Goal: Task Accomplishment & Management: Complete application form

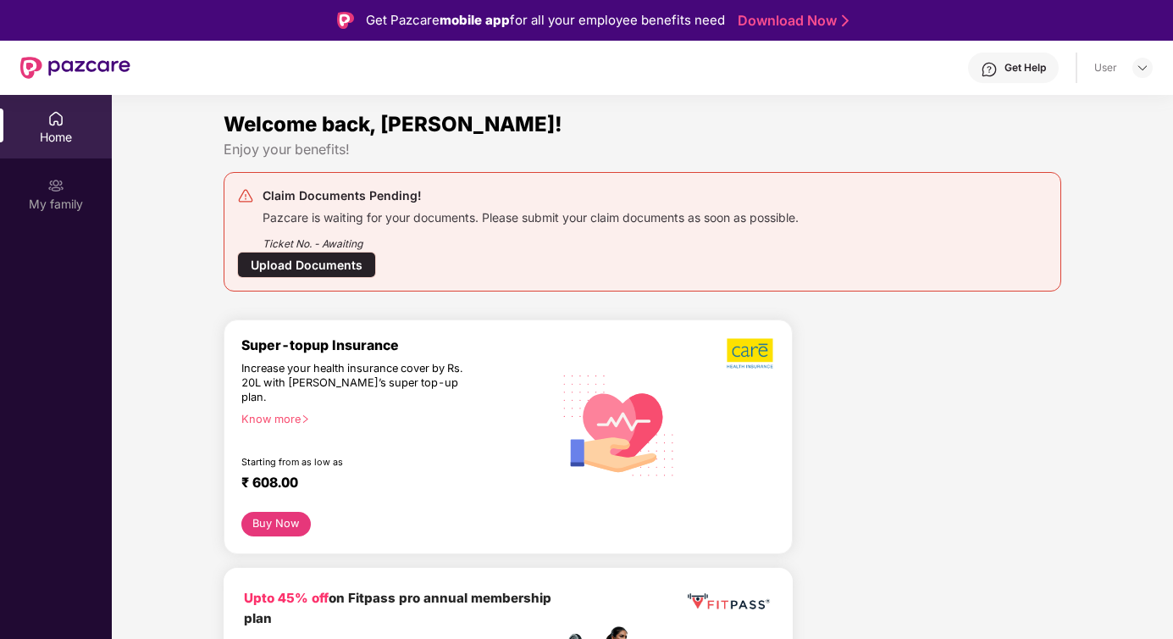
click at [326, 264] on div "Upload Documents" at bounding box center [306, 265] width 139 height 26
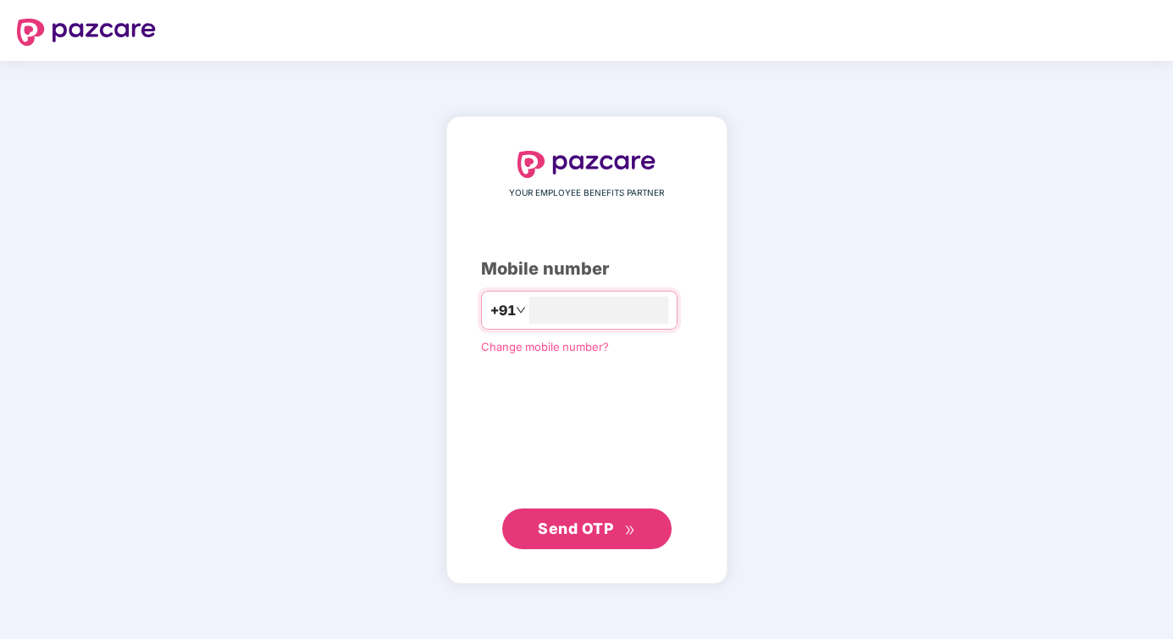
type input "**********"
click at [567, 528] on span "Send OTP" at bounding box center [575, 528] width 75 height 18
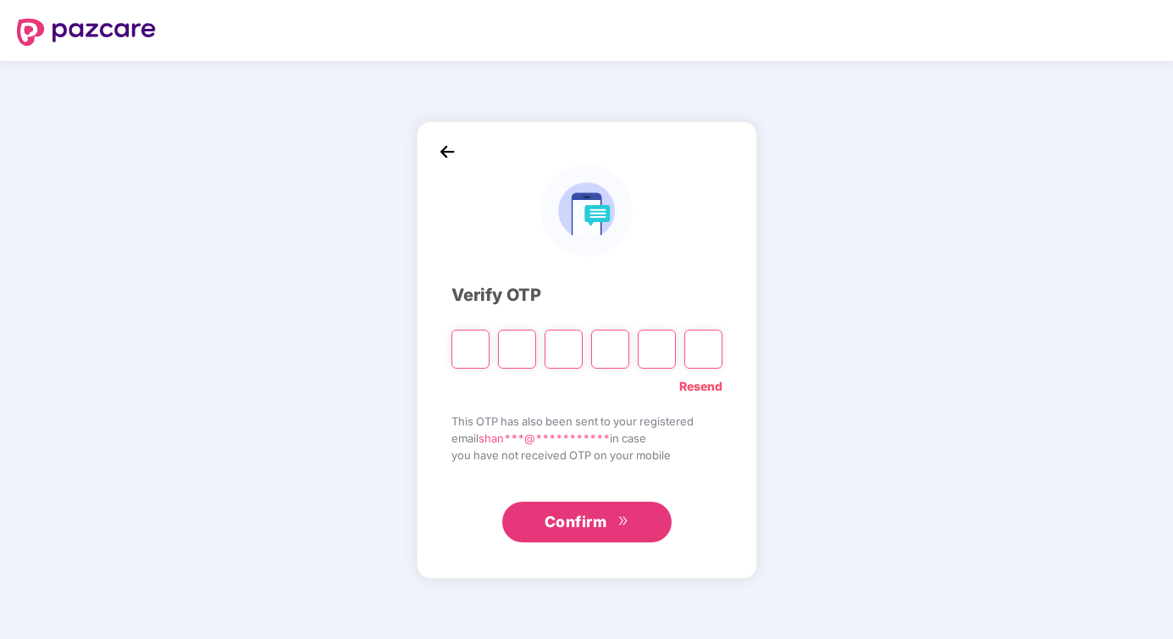
type input "*"
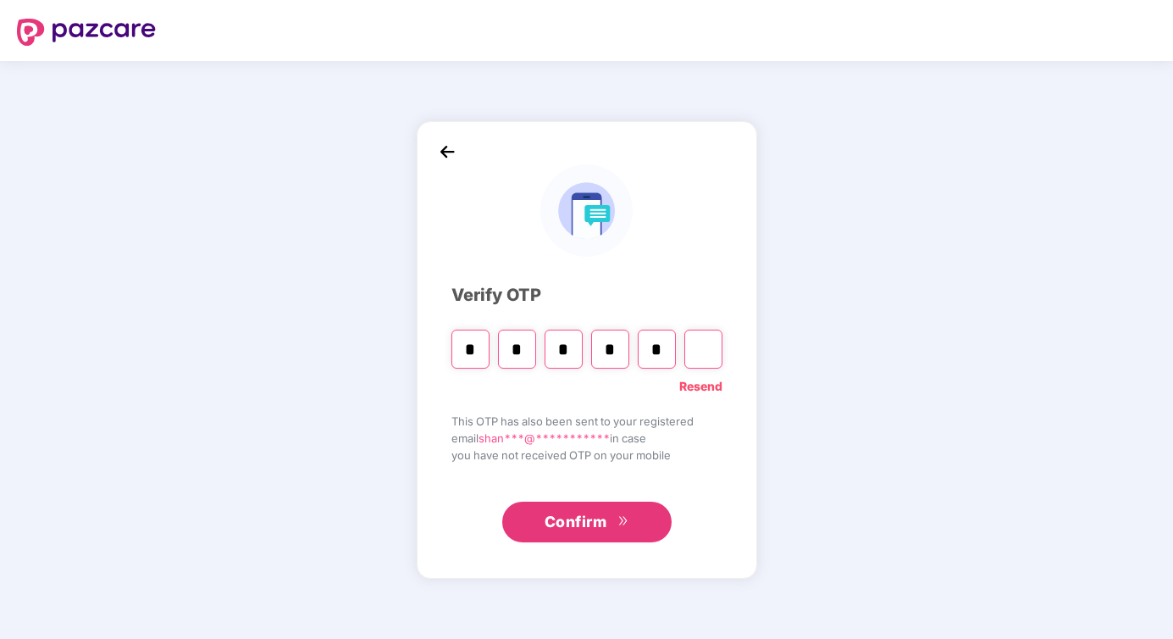
type input "*"
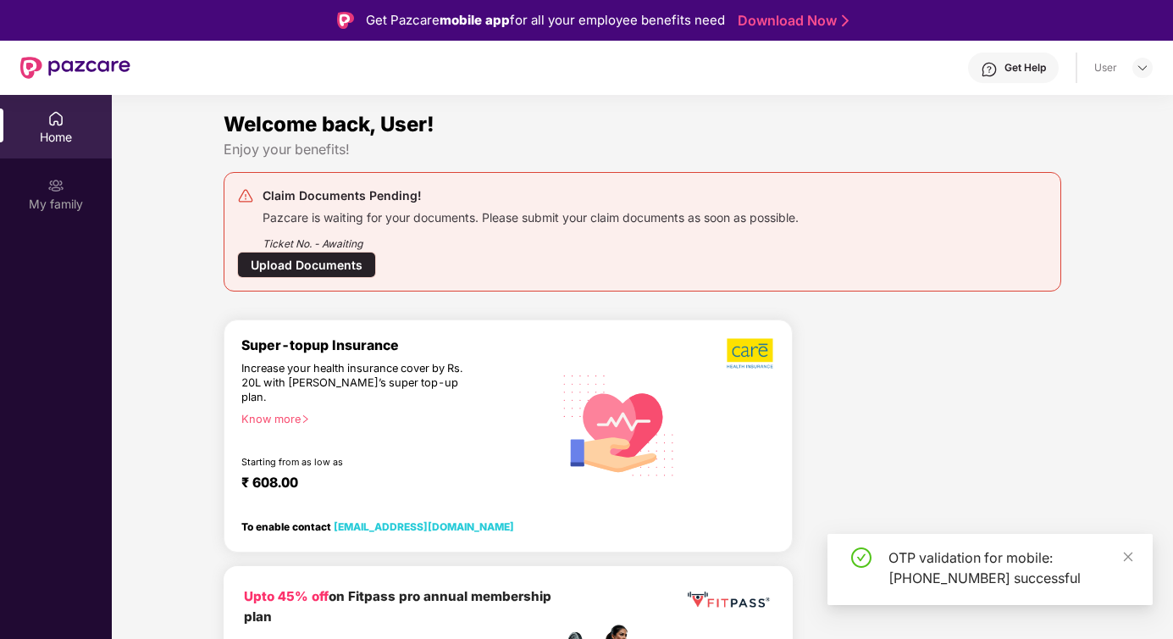
click at [329, 263] on div "Upload Documents" at bounding box center [306, 265] width 139 height 26
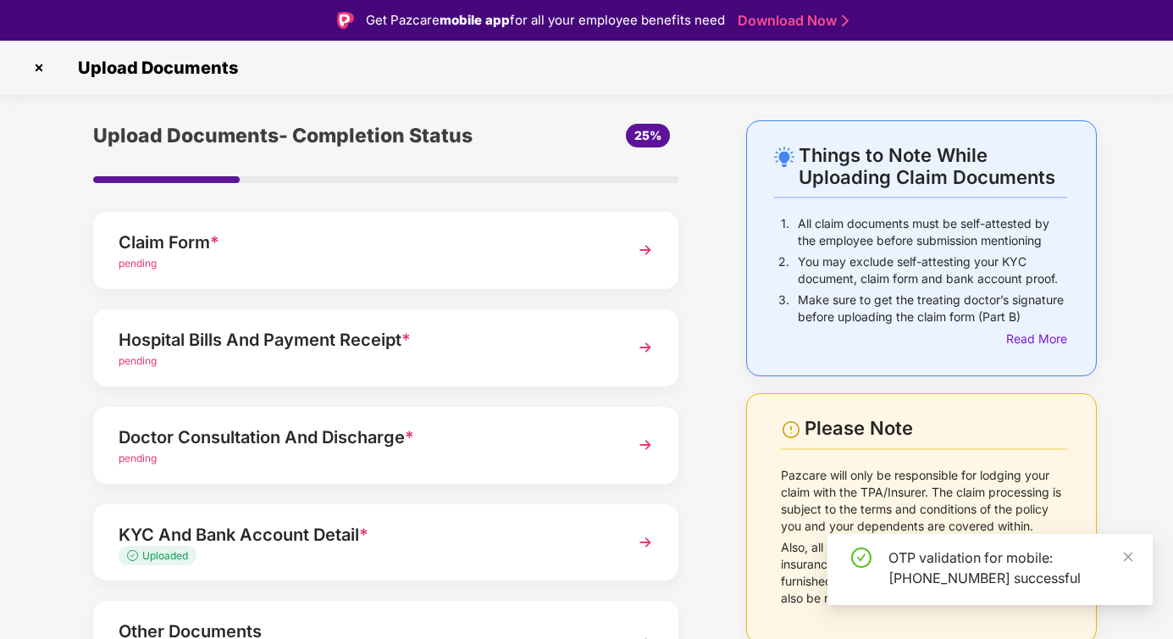
click at [329, 263] on div "pending" at bounding box center [363, 264] width 489 height 16
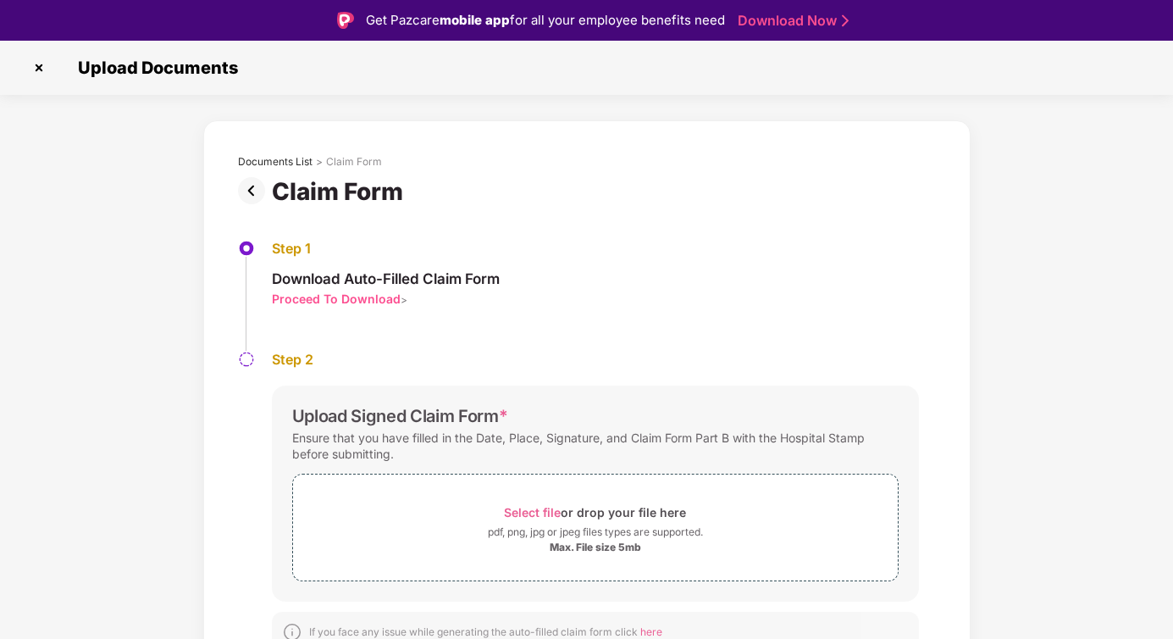
click at [358, 300] on div "Proceed To Download" at bounding box center [336, 298] width 129 height 16
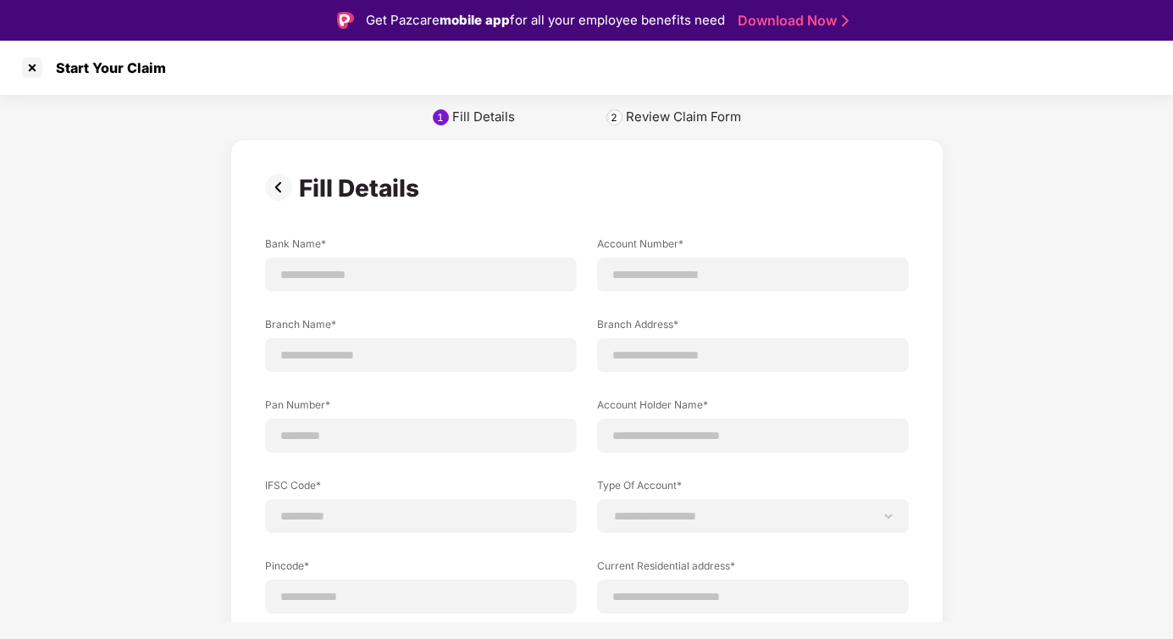
click at [704, 119] on div "Review Claim Form" at bounding box center [683, 116] width 115 height 17
click at [451, 270] on input at bounding box center [420, 275] width 283 height 18
type input "****"
click at [675, 277] on input at bounding box center [752, 275] width 283 height 18
click at [700, 279] on input at bounding box center [752, 275] width 283 height 18
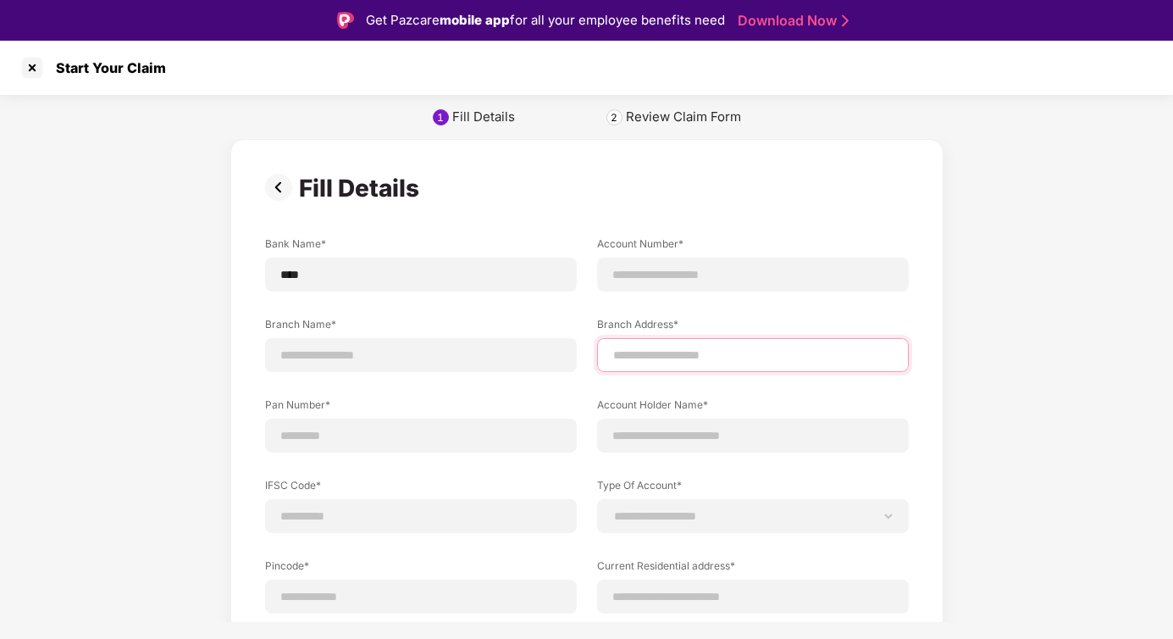
click at [681, 355] on div at bounding box center [753, 355] width 312 height 34
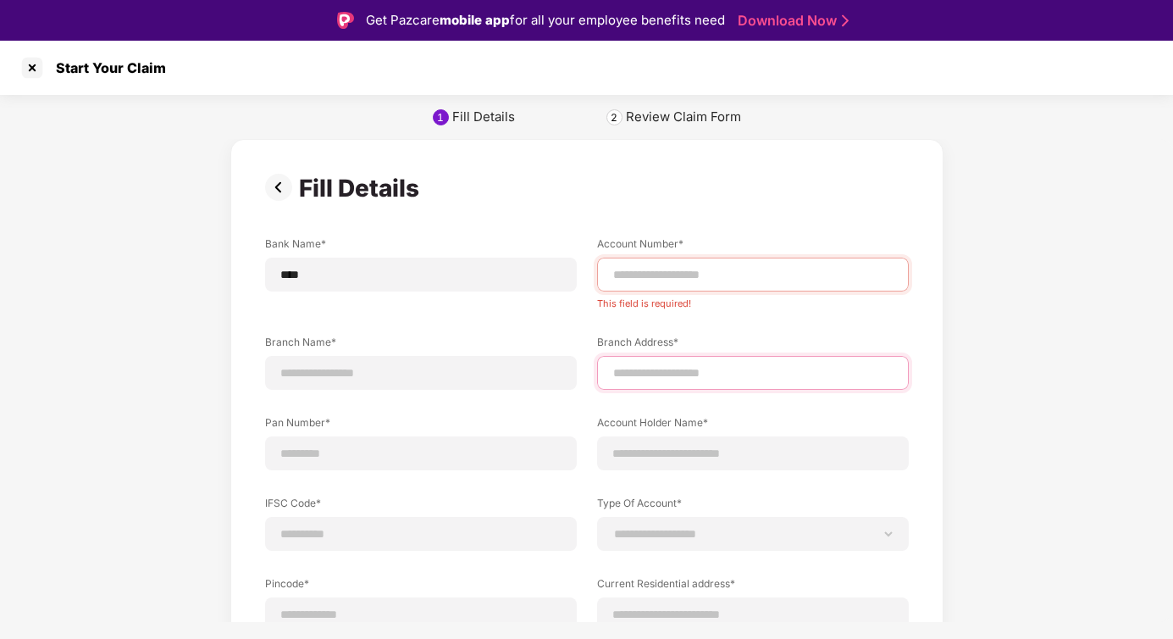
type input "**********"
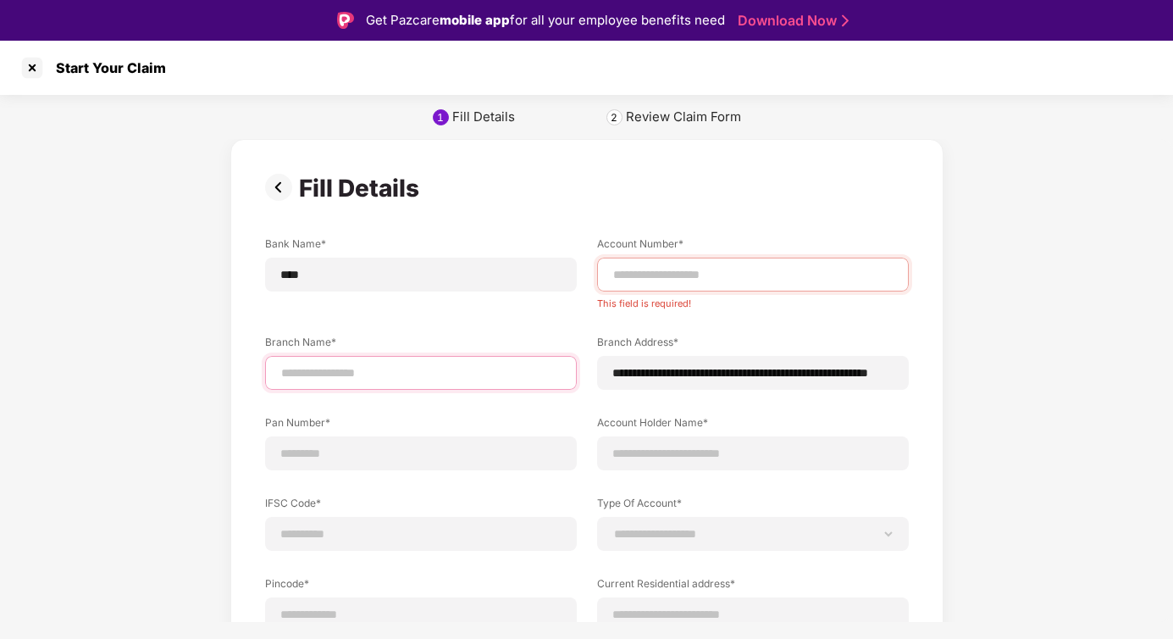
click at [447, 371] on input at bounding box center [420, 373] width 283 height 18
type input "**********"
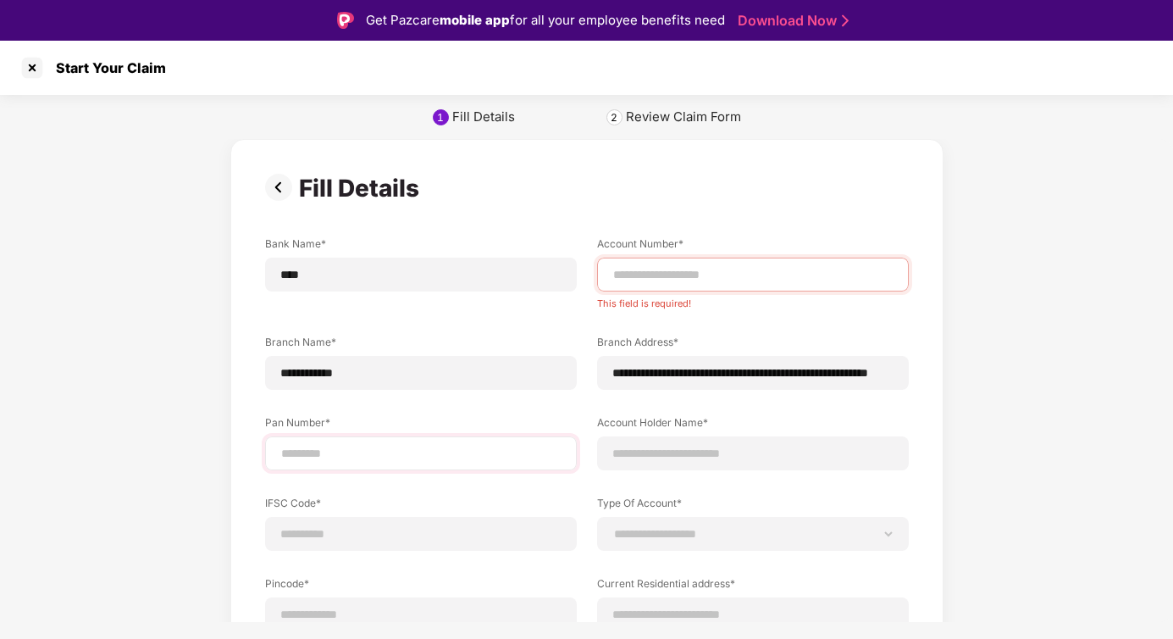
click at [404, 465] on div at bounding box center [421, 453] width 312 height 34
click at [381, 457] on input at bounding box center [420, 454] width 283 height 18
type input "**********"
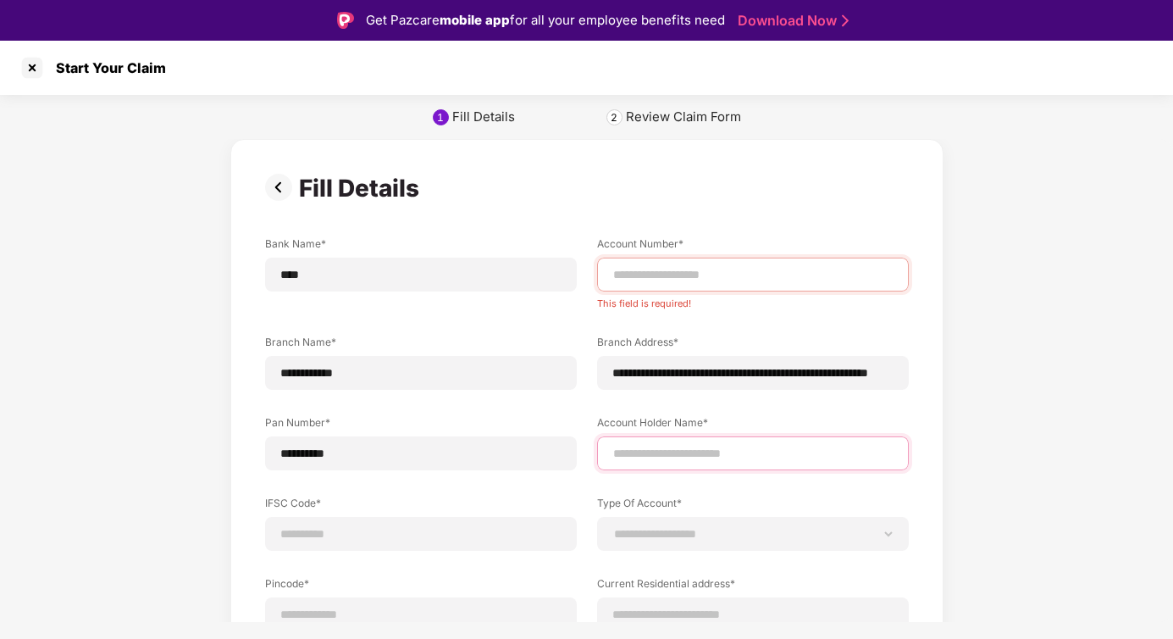
click at [633, 455] on input at bounding box center [752, 454] width 283 height 18
click at [634, 456] on input at bounding box center [752, 454] width 283 height 18
type input "**********"
click at [374, 528] on input at bounding box center [420, 534] width 283 height 18
type input "**********"
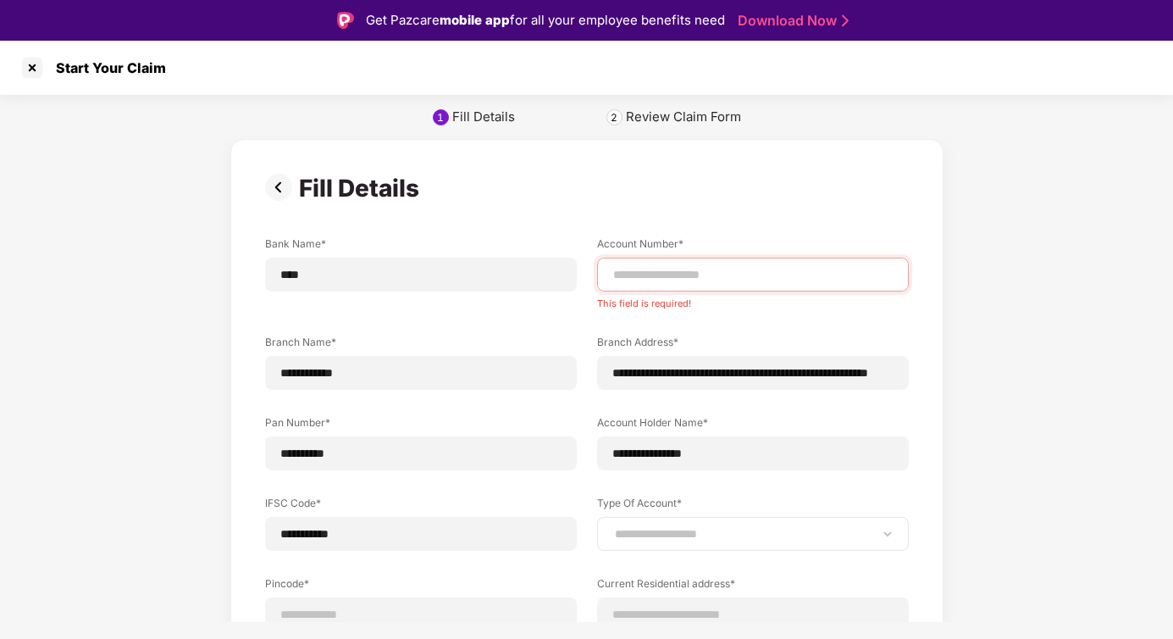
click at [677, 542] on div "**********" at bounding box center [753, 534] width 312 height 34
click at [700, 531] on select "**********" at bounding box center [752, 534] width 283 height 14
select select "*******"
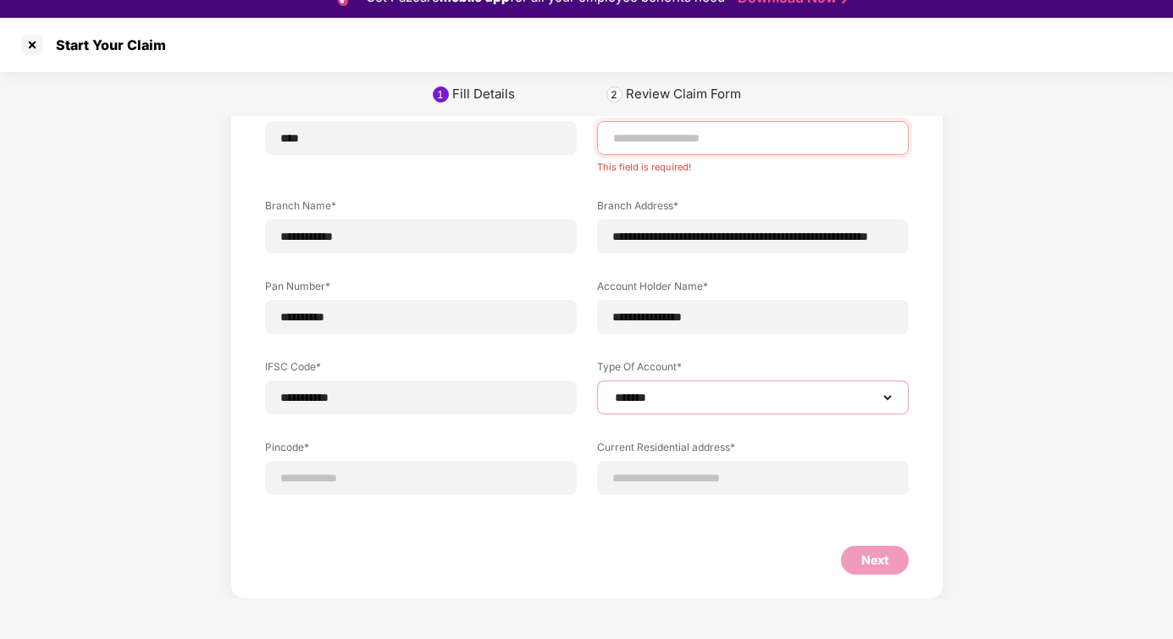
scroll to position [41, 0]
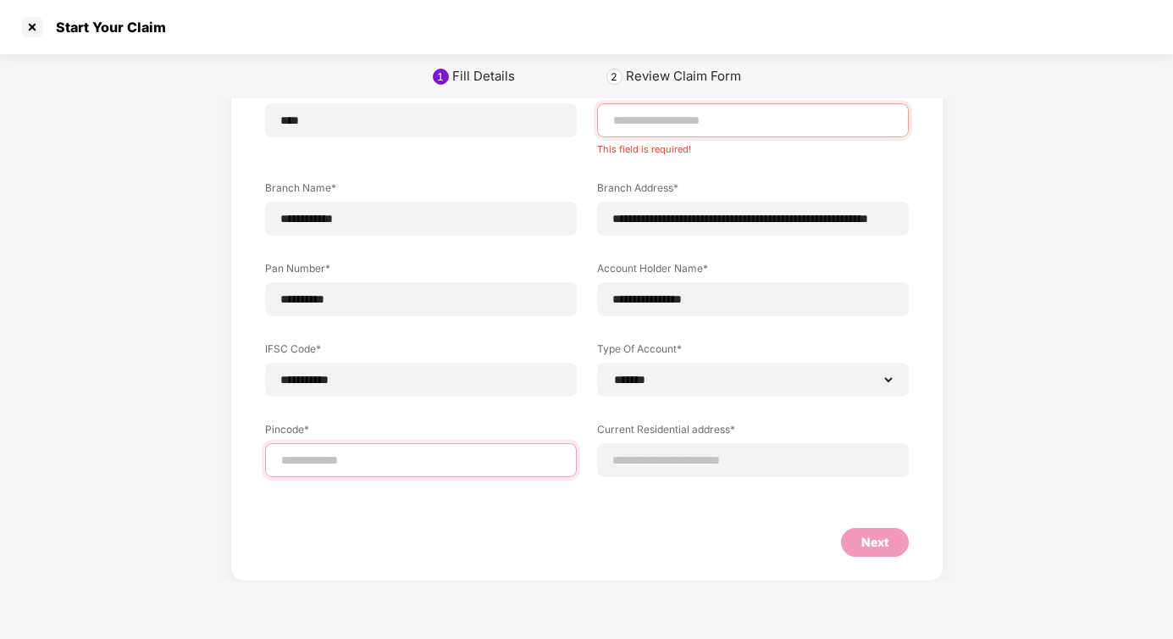
click at [434, 455] on input at bounding box center [420, 460] width 283 height 18
click at [46, 235] on div "**********" at bounding box center [586, 283] width 1173 height 596
click at [354, 451] on input at bounding box center [420, 460] width 283 height 18
select select "*******"
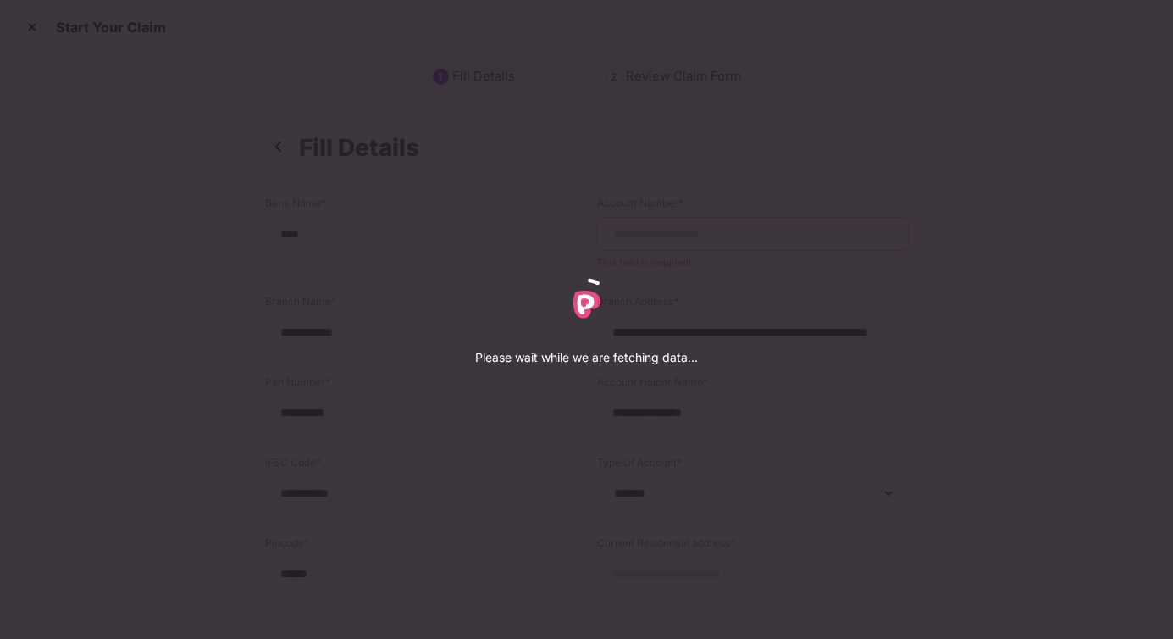
select select "*******"
select select "*********"
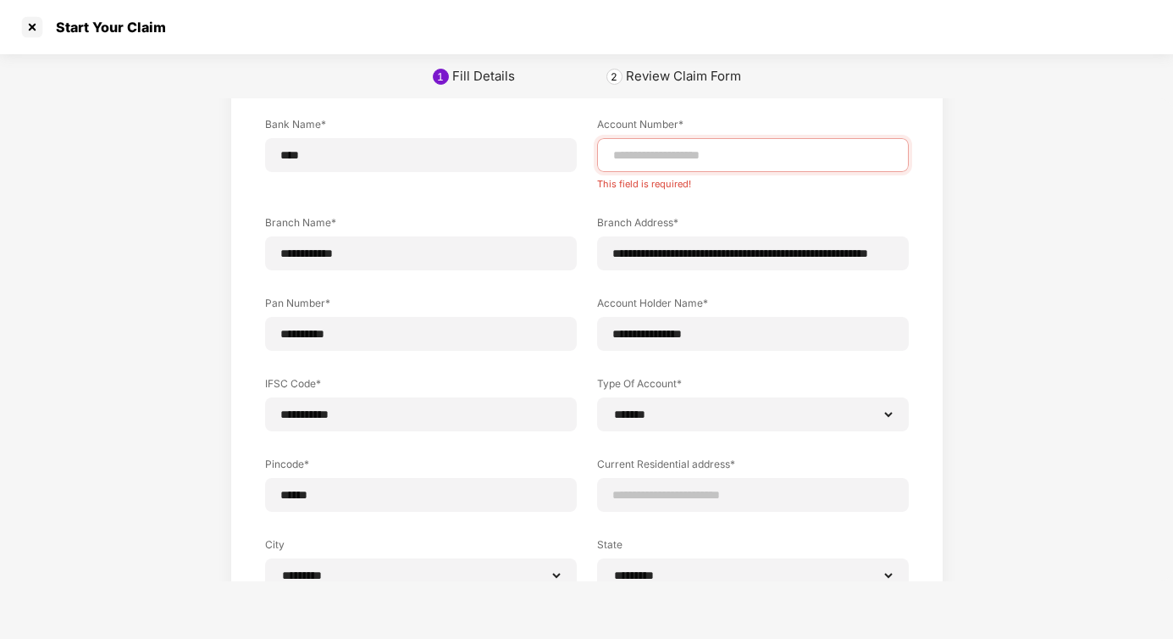
scroll to position [194, 0]
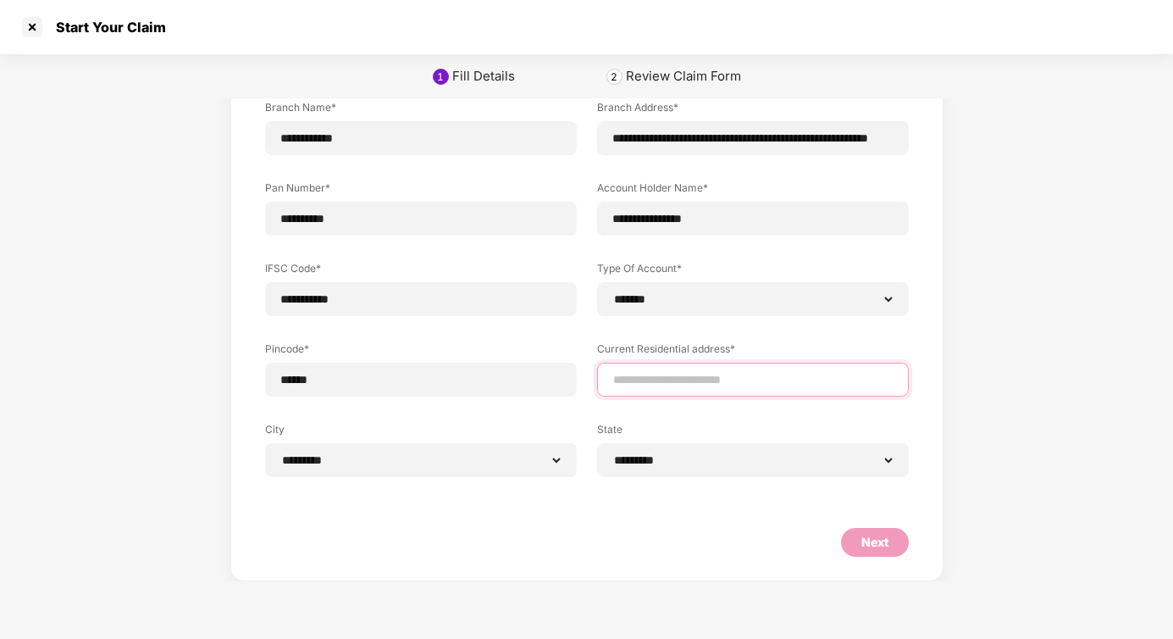
click at [704, 375] on input at bounding box center [752, 380] width 283 height 18
type input "**********"
click at [959, 297] on div "**********" at bounding box center [586, 242] width 1173 height 677
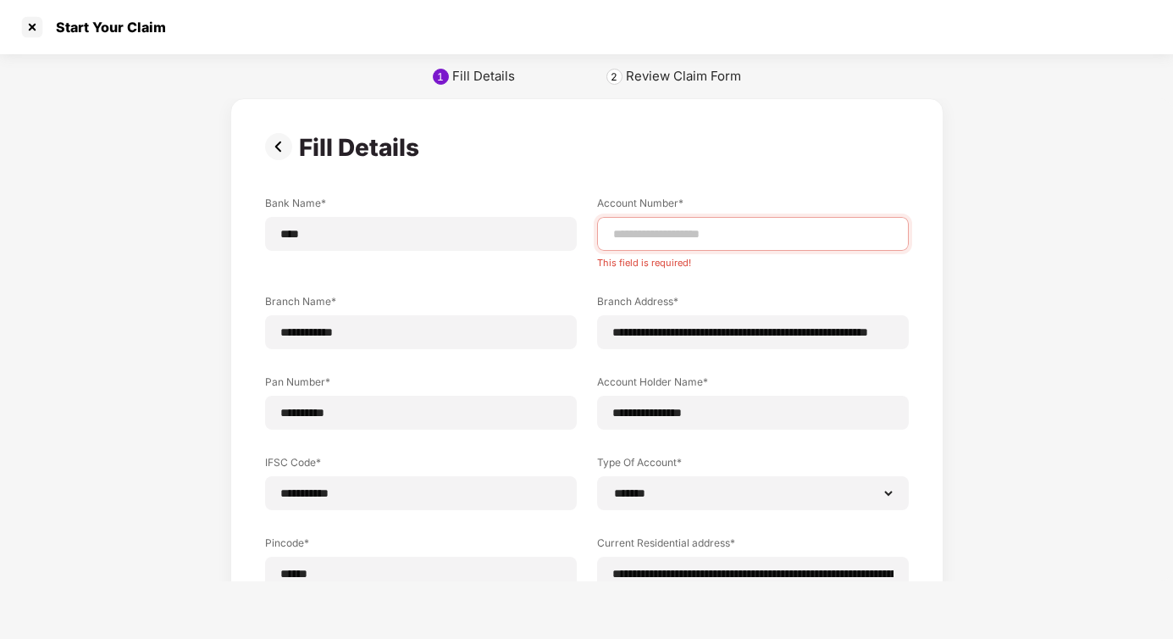
scroll to position [37, 0]
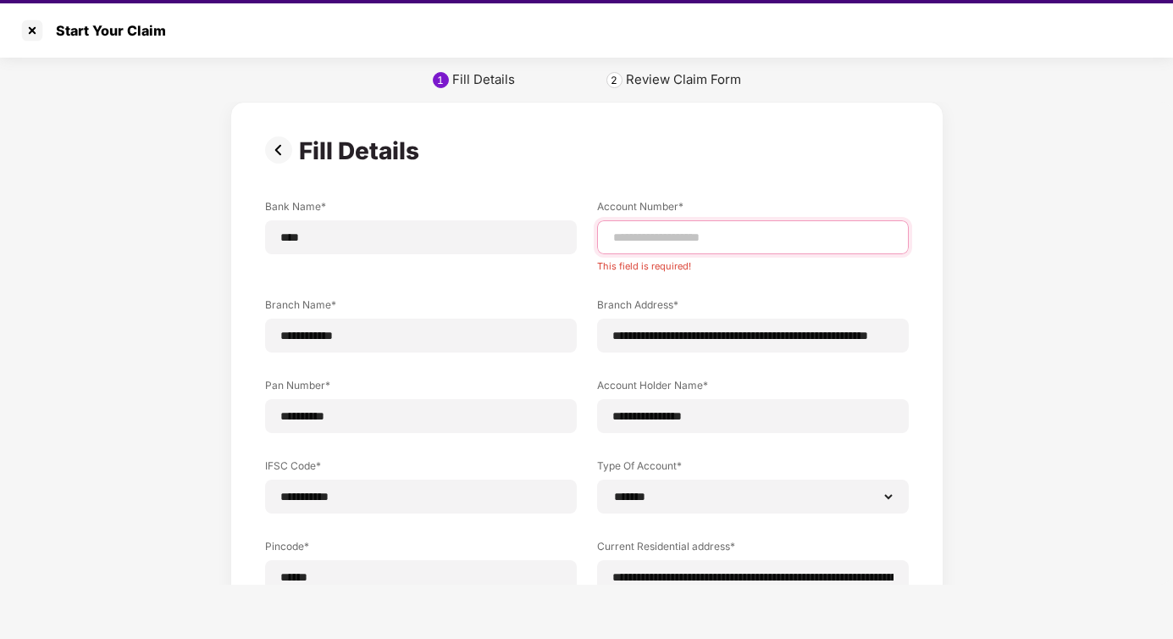
click at [711, 240] on input at bounding box center [752, 238] width 283 height 18
paste input "**********"
type input "**********"
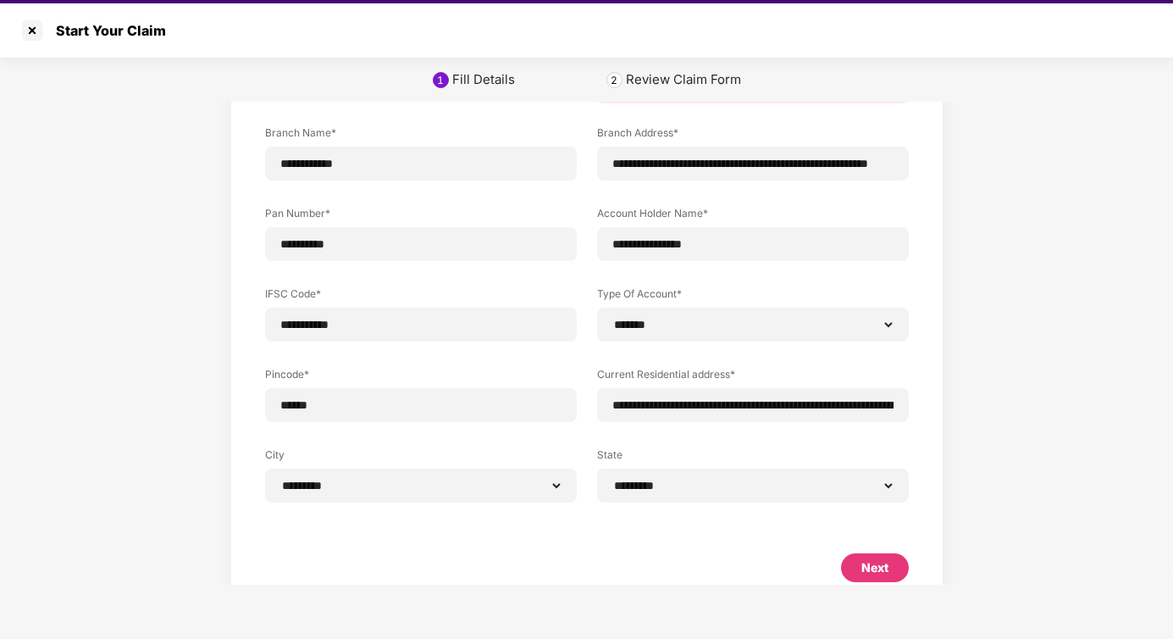
scroll to position [176, 0]
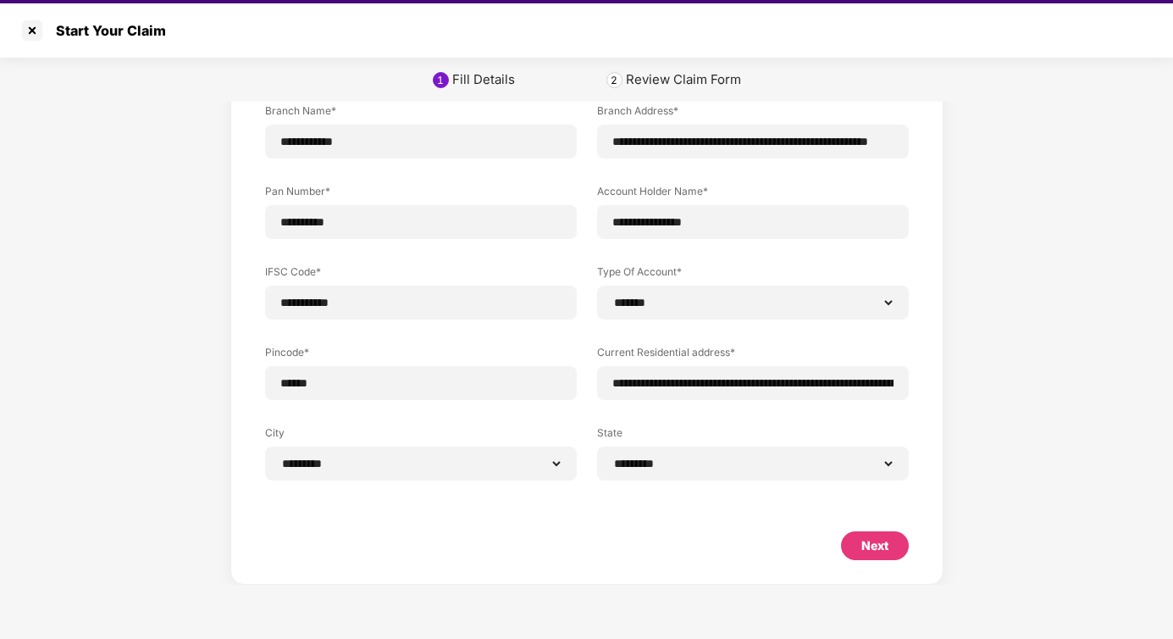
click at [884, 549] on div "Next" at bounding box center [874, 545] width 27 height 19
select select "*******"
select select "*********"
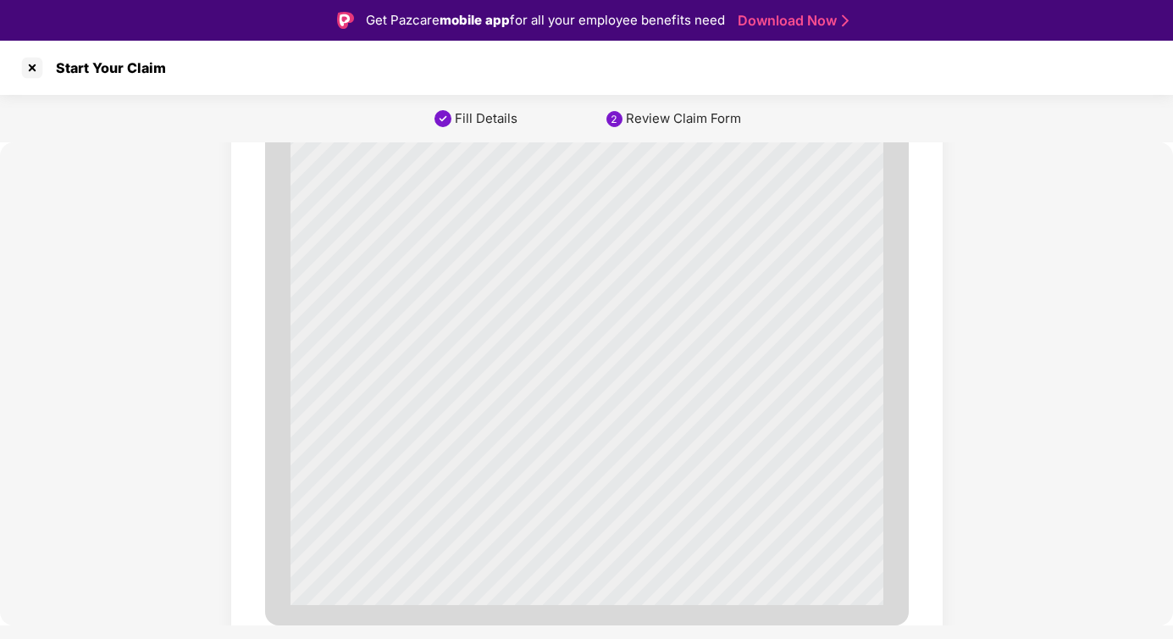
scroll to position [5779, 0]
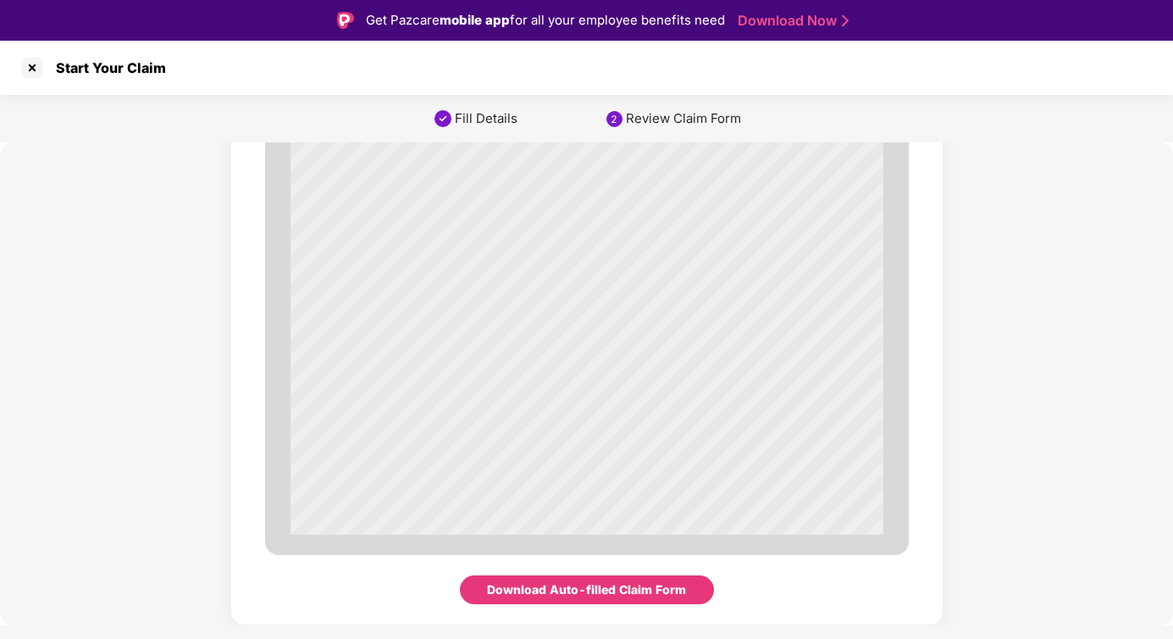
click at [611, 593] on div "Download Auto-filled Claim Form" at bounding box center [586, 589] width 199 height 19
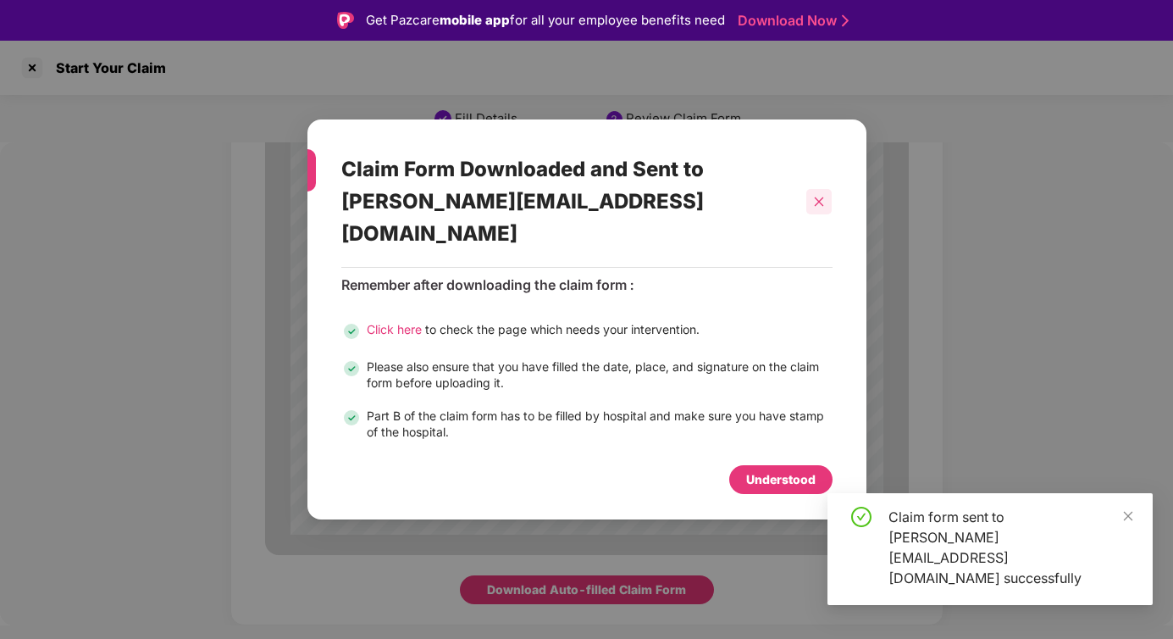
click at [820, 207] on icon "close" at bounding box center [819, 202] width 12 height 12
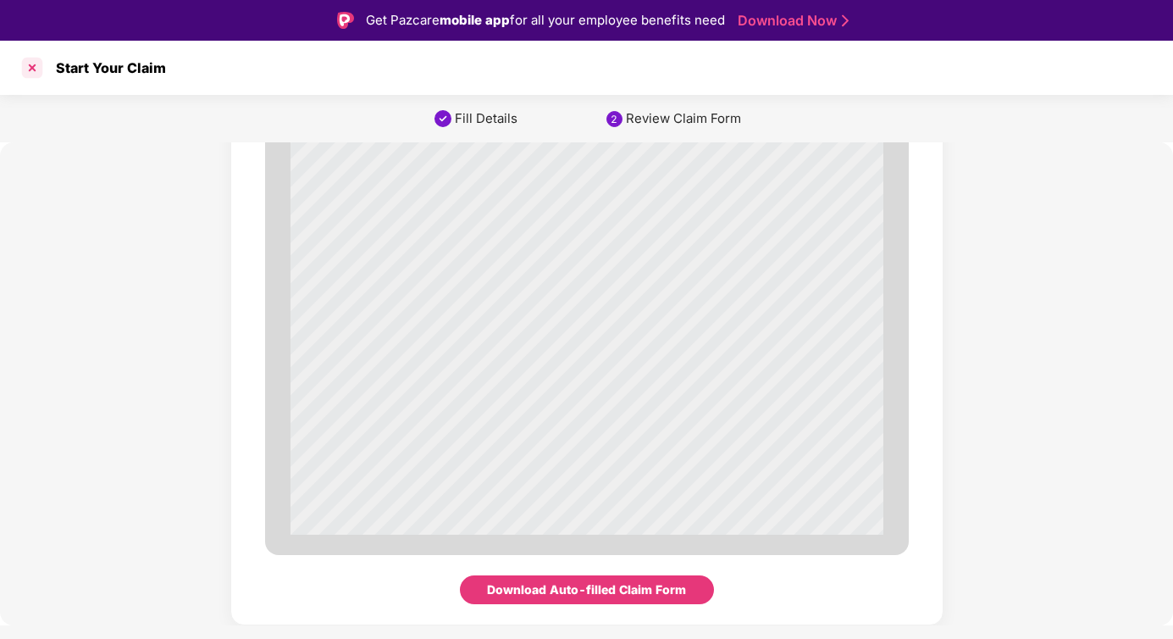
click at [36, 71] on div at bounding box center [32, 67] width 27 height 27
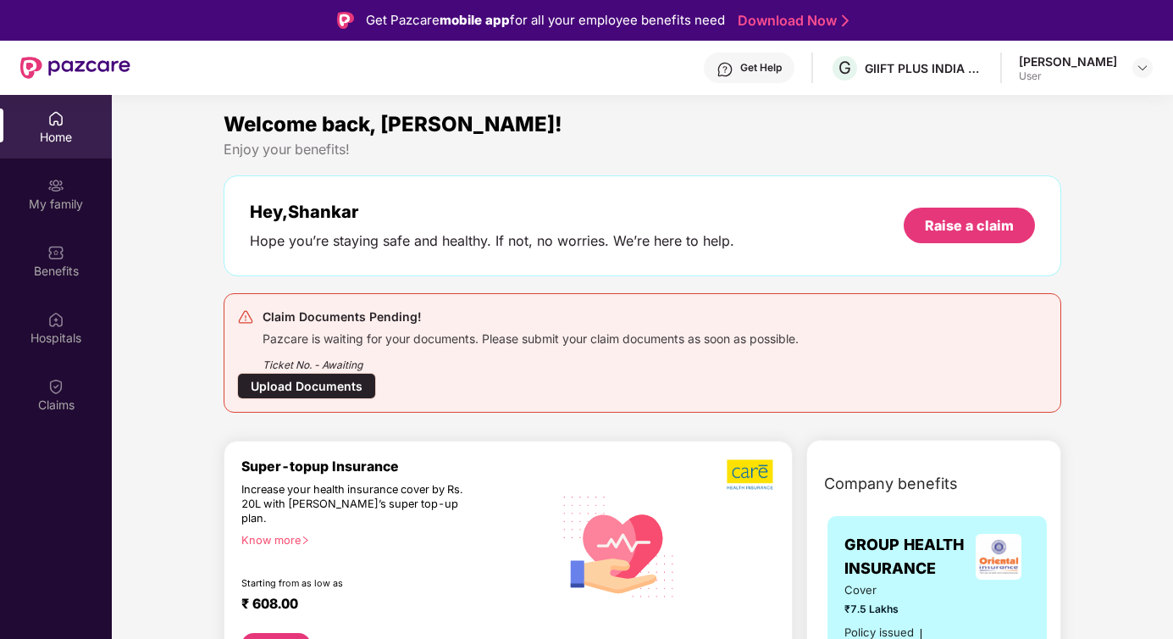
scroll to position [95, 0]
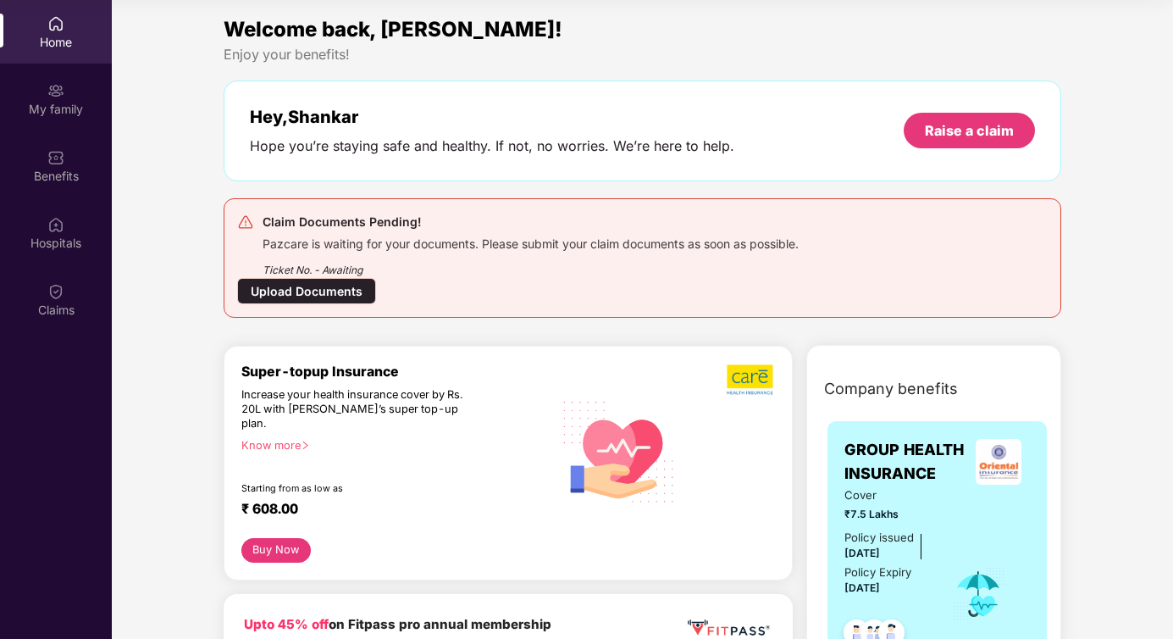
click at [341, 295] on div "Upload Documents" at bounding box center [306, 291] width 139 height 26
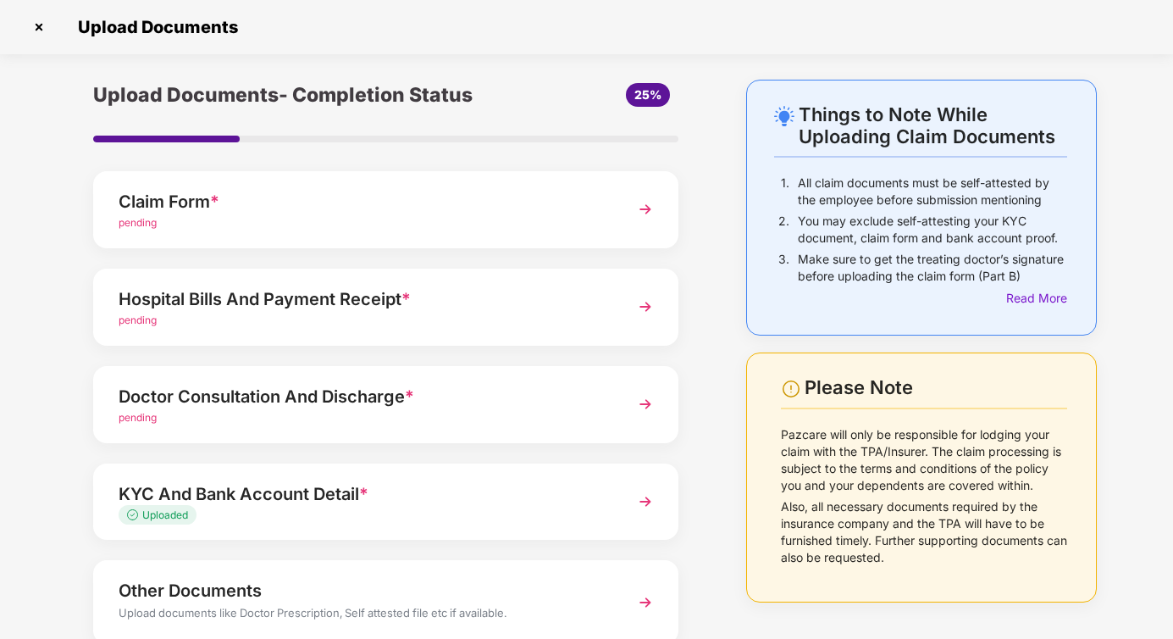
click at [344, 210] on div "Claim Form *" at bounding box center [363, 201] width 489 height 27
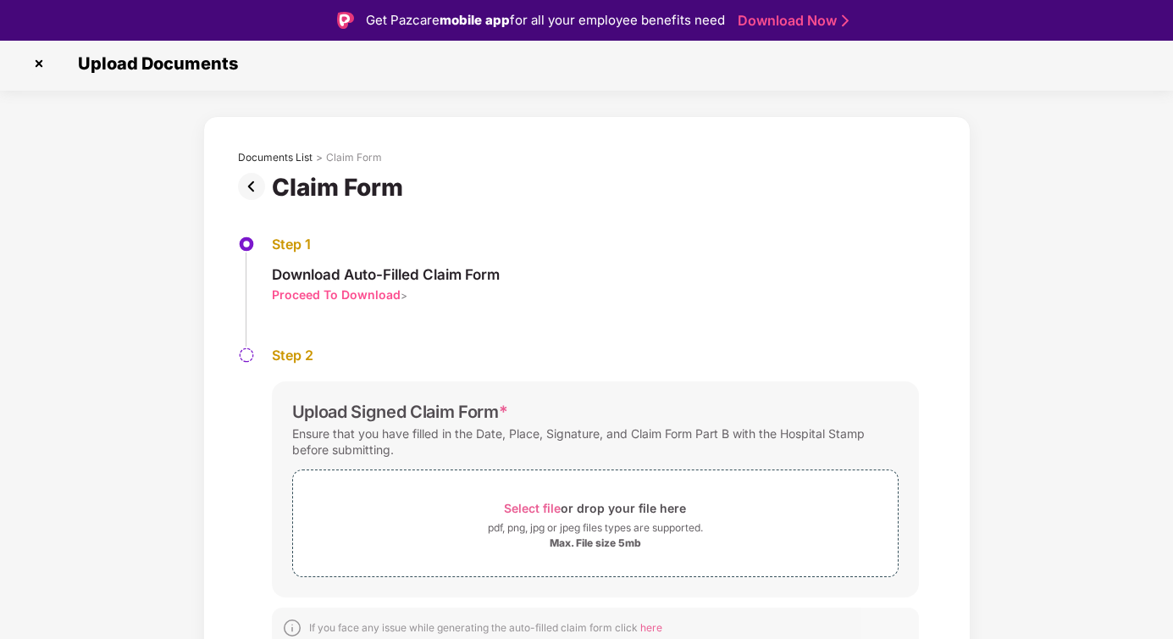
scroll to position [16, 0]
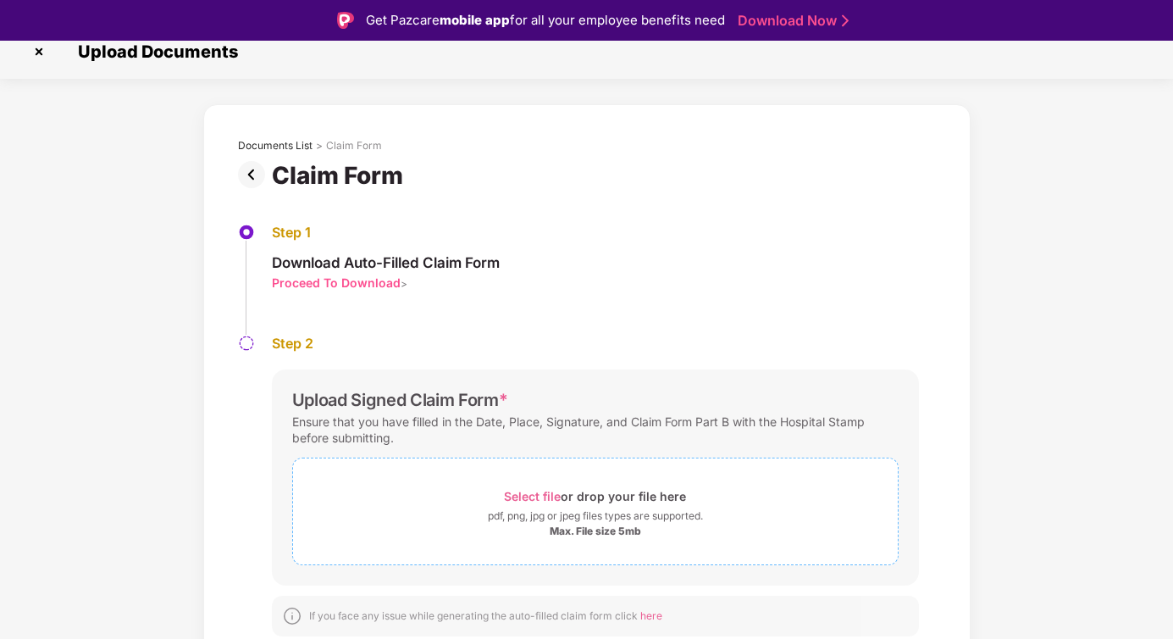
click at [540, 497] on span "Select file" at bounding box center [532, 496] width 57 height 14
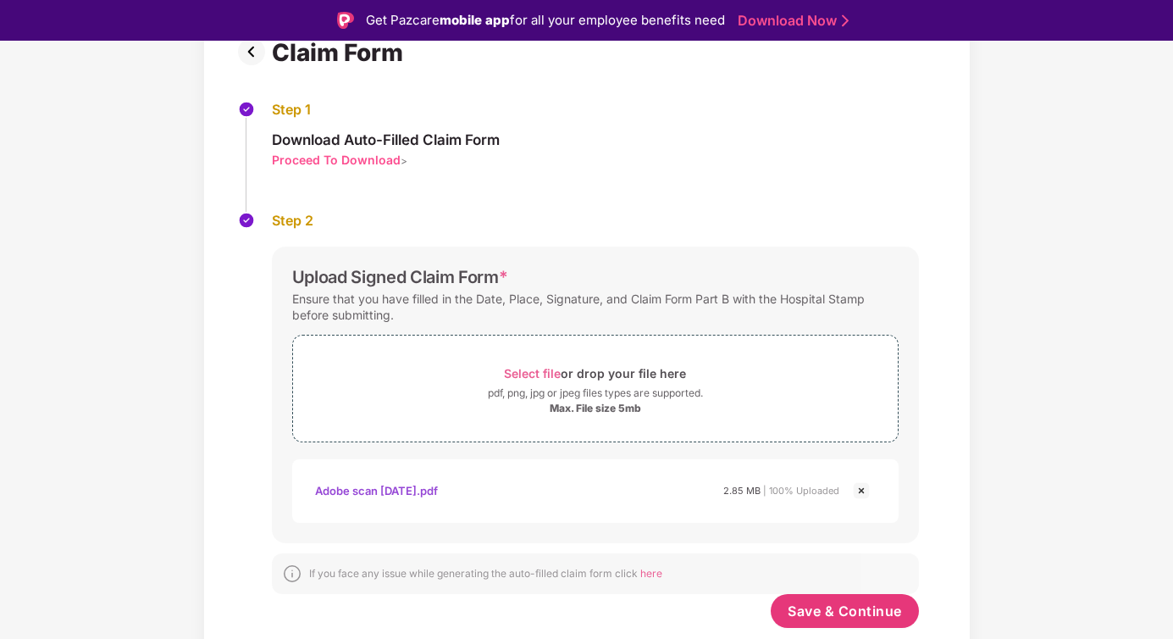
scroll to position [139, 0]
click at [838, 611] on span "Save & Continue" at bounding box center [845, 610] width 114 height 19
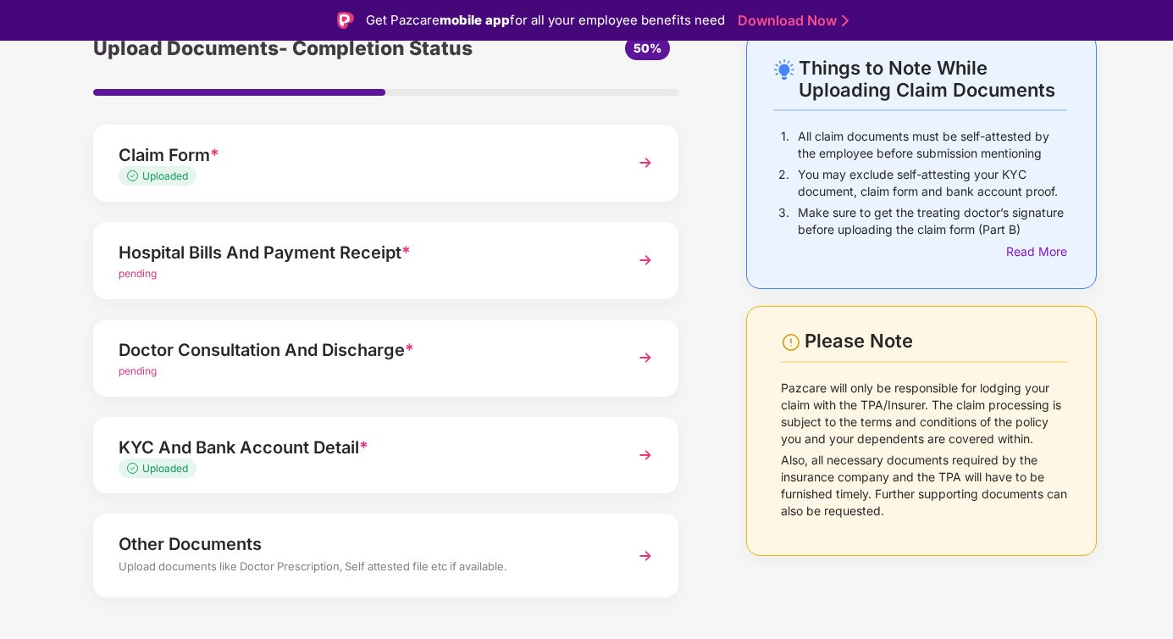
scroll to position [110, 0]
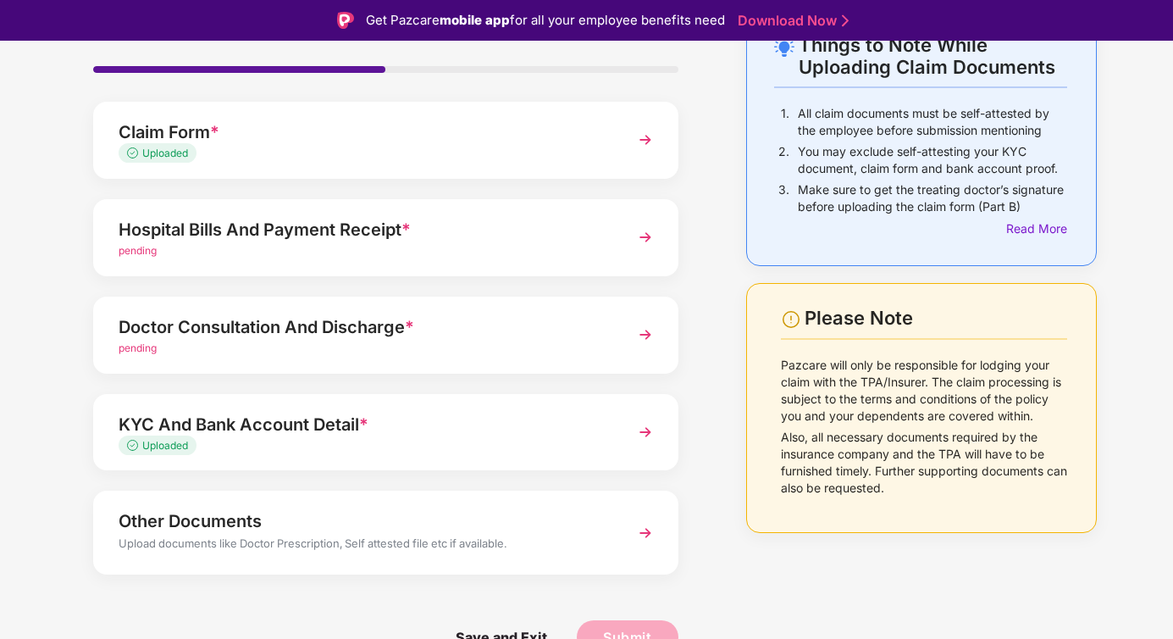
click at [443, 248] on div "pending" at bounding box center [363, 251] width 489 height 16
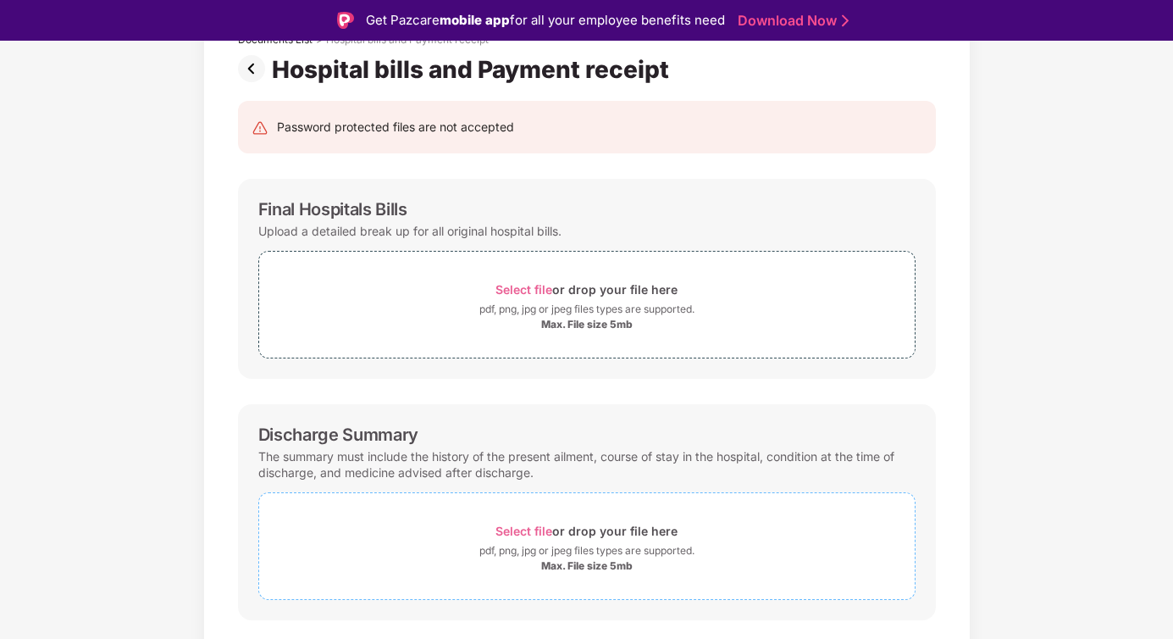
scroll to position [185, 0]
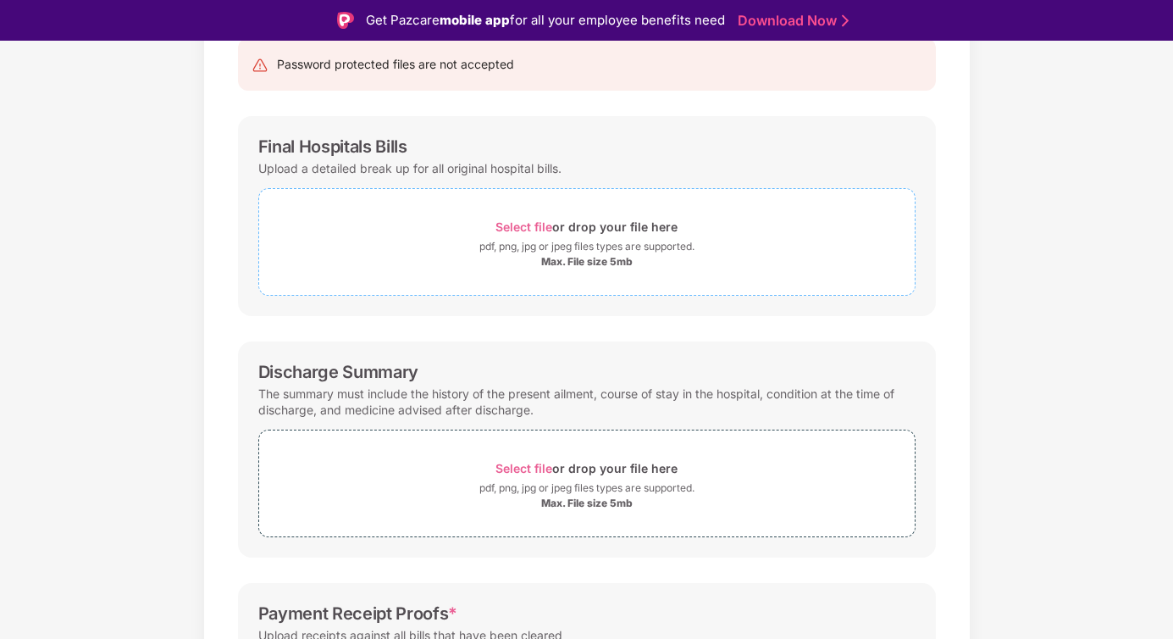
click at [525, 224] on span "Select file" at bounding box center [523, 226] width 57 height 14
click at [511, 222] on span "Select file" at bounding box center [523, 226] width 57 height 14
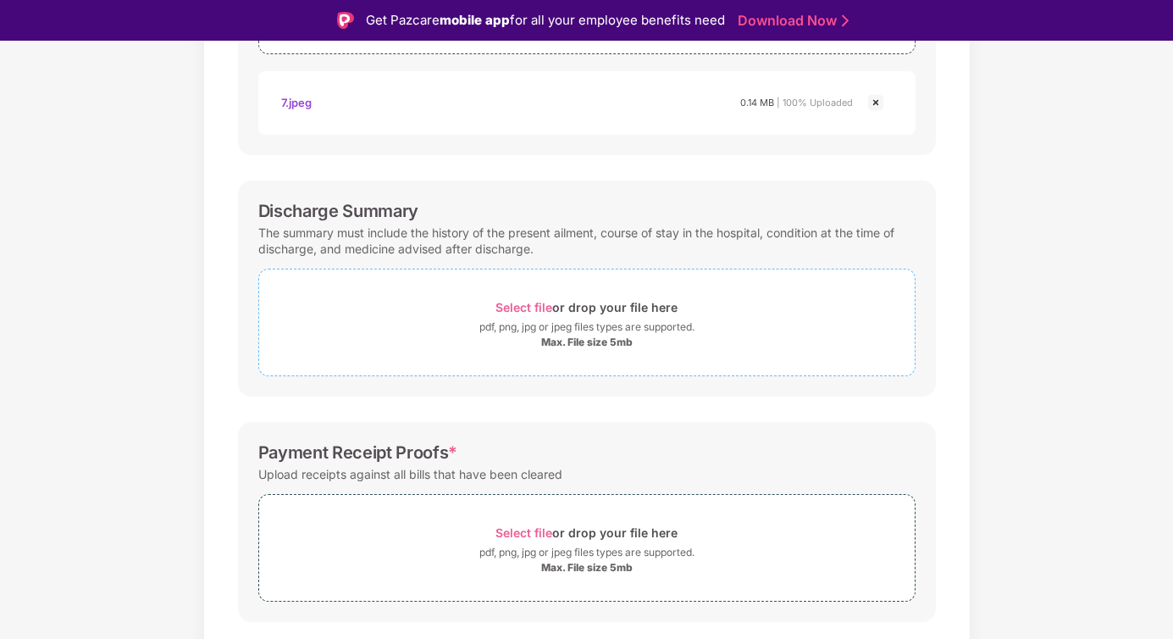
scroll to position [428, 0]
click at [535, 307] on span "Select file" at bounding box center [523, 305] width 57 height 14
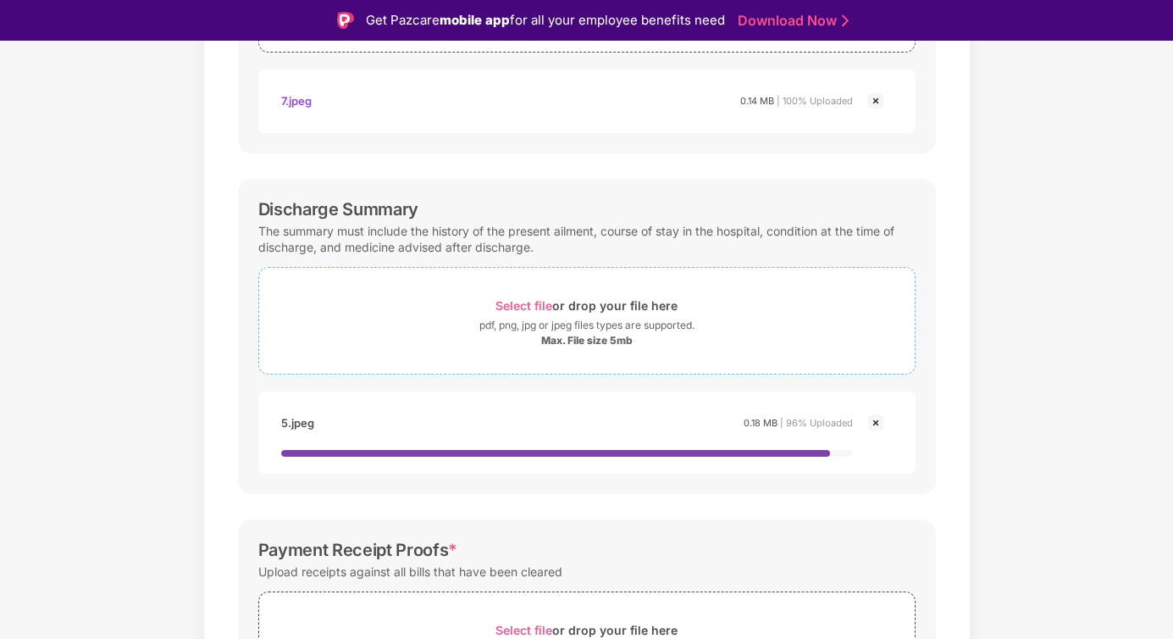
click at [534, 307] on span "Select file" at bounding box center [523, 305] width 57 height 14
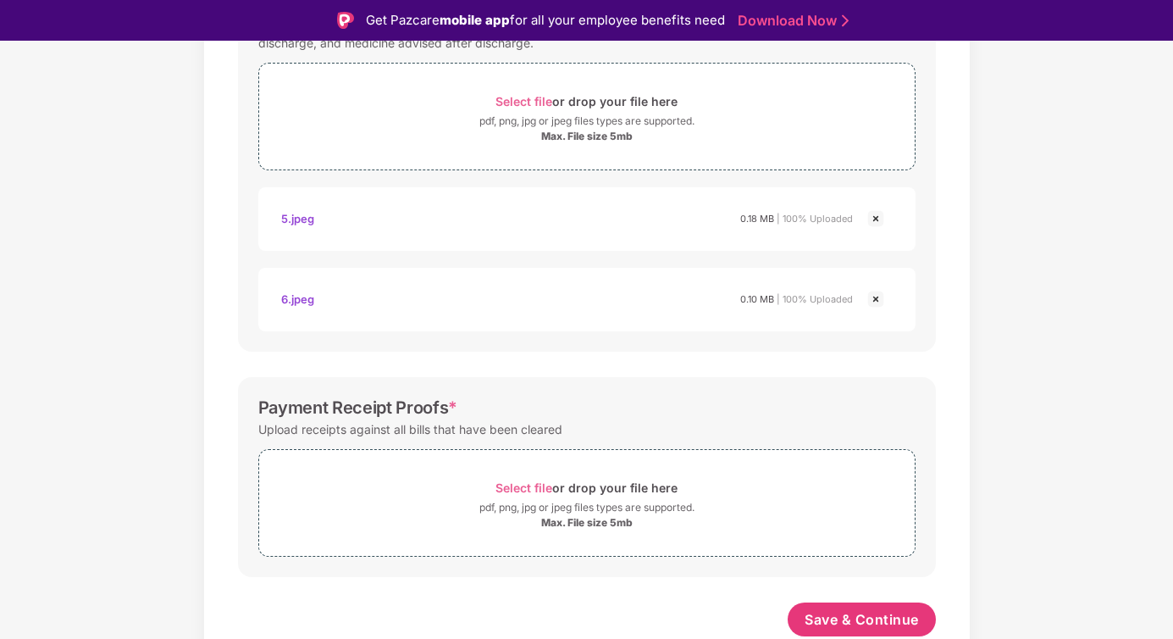
scroll to position [41, 0]
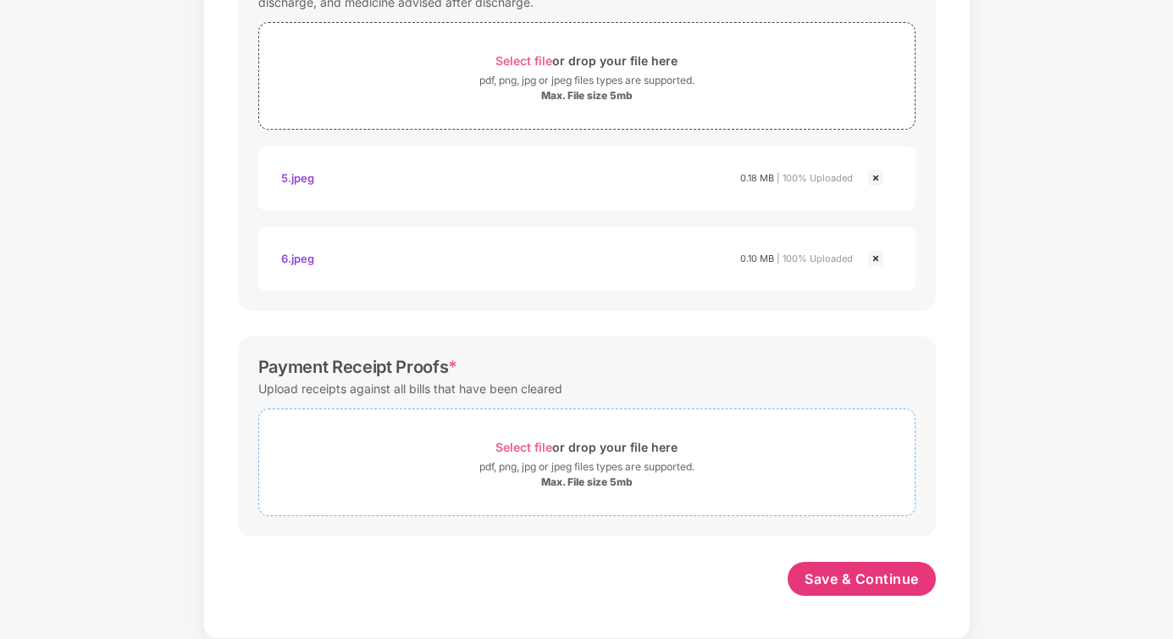
click at [523, 443] on span "Select file" at bounding box center [523, 447] width 57 height 14
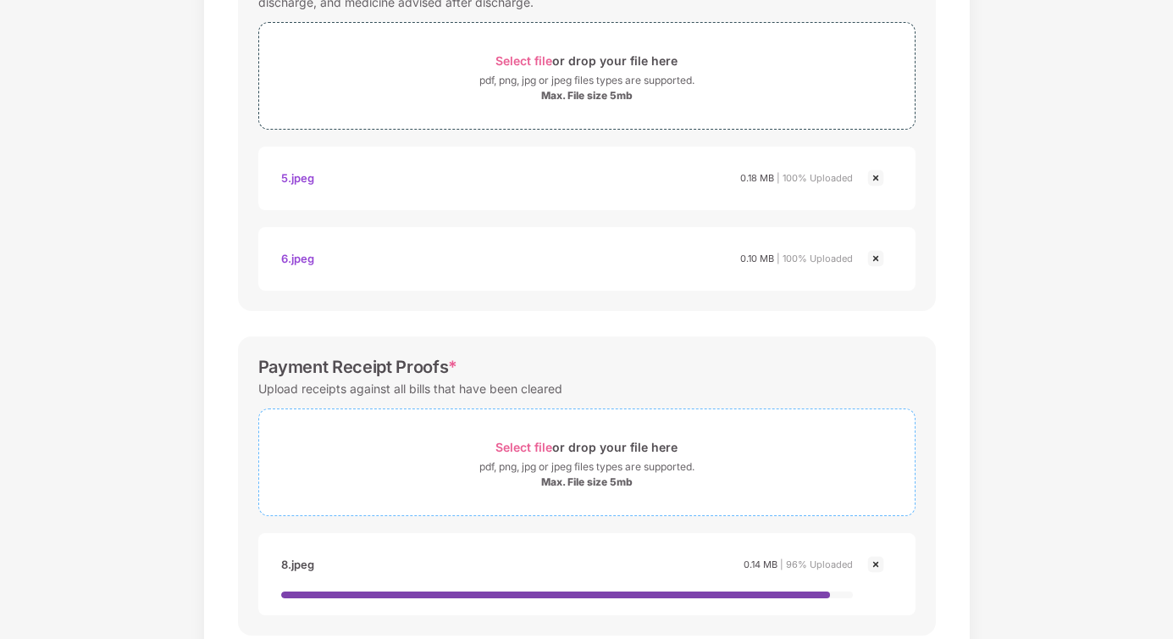
click at [521, 445] on span "Select file" at bounding box center [523, 447] width 57 height 14
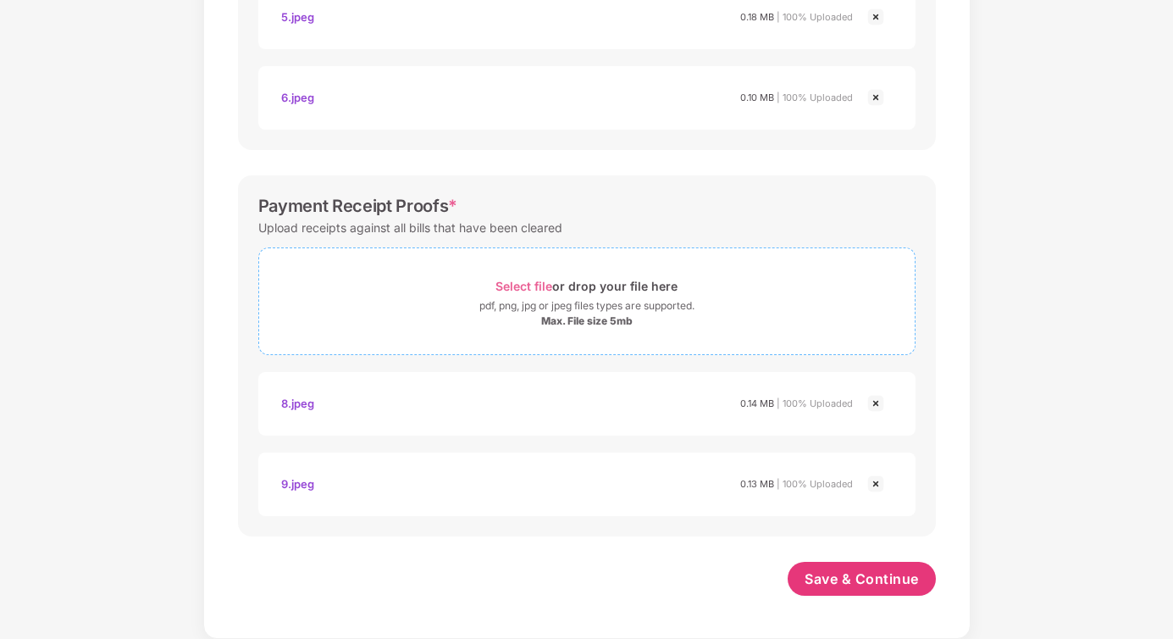
scroll to position [793, 0]
click at [541, 282] on span "Select file" at bounding box center [523, 286] width 57 height 14
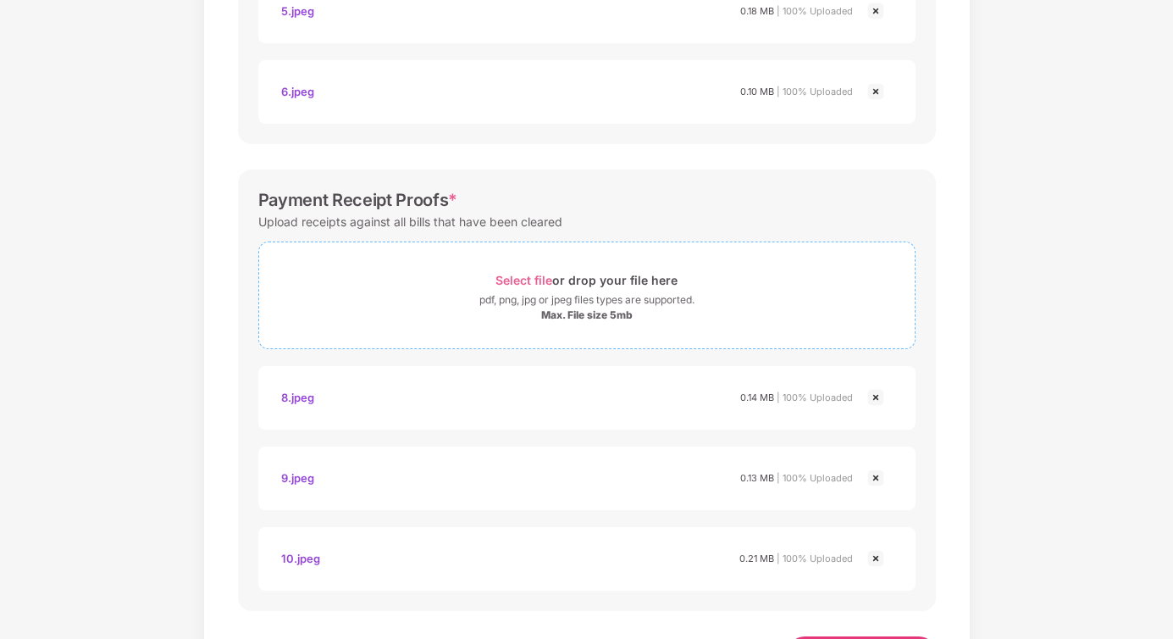
click at [544, 281] on span "Select file" at bounding box center [523, 280] width 57 height 14
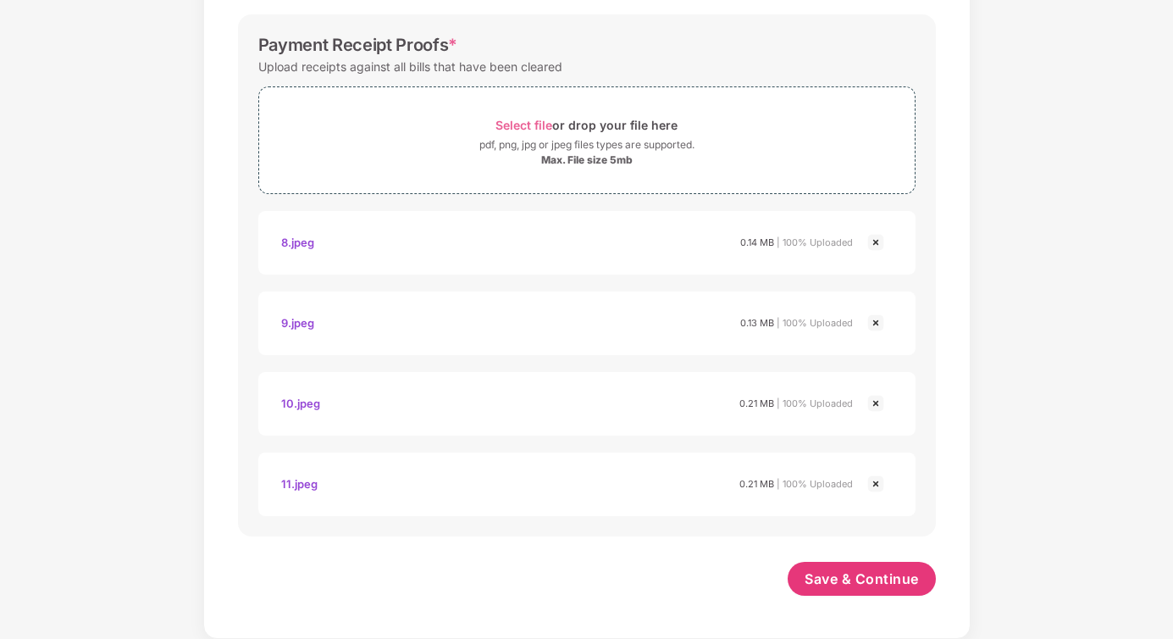
scroll to position [954, 0]
click at [522, 123] on span "Select file" at bounding box center [523, 125] width 57 height 14
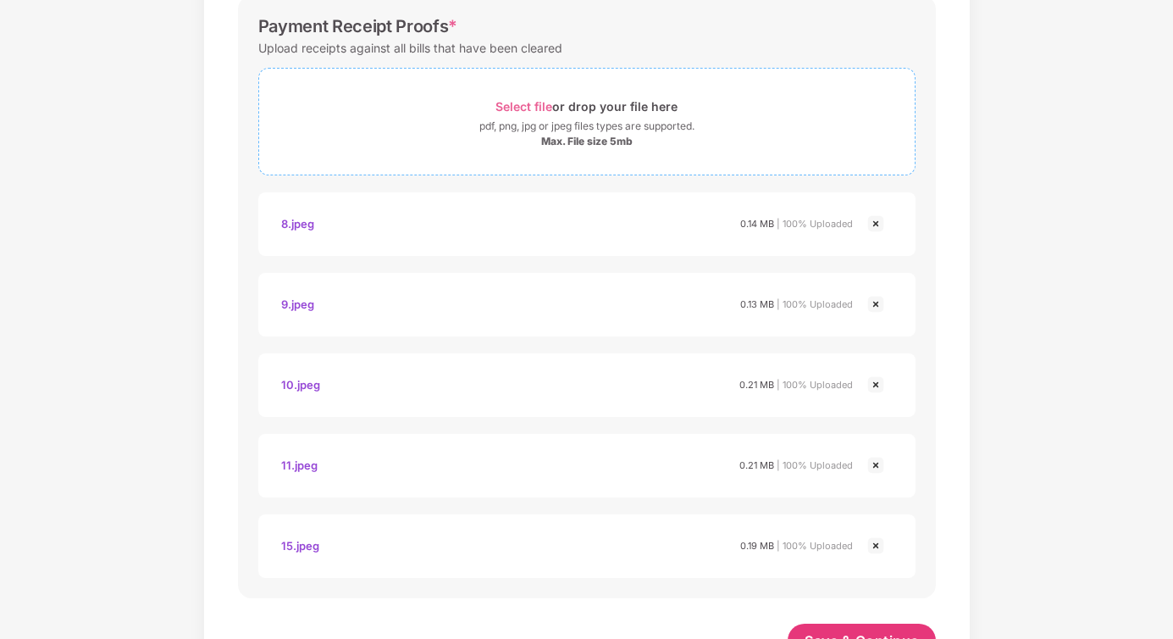
click at [514, 111] on span "Select file" at bounding box center [523, 106] width 57 height 14
click at [521, 108] on span "Select file" at bounding box center [523, 106] width 57 height 14
click at [509, 104] on span "Select file" at bounding box center [523, 106] width 57 height 14
click at [520, 101] on span "Select file" at bounding box center [523, 106] width 57 height 14
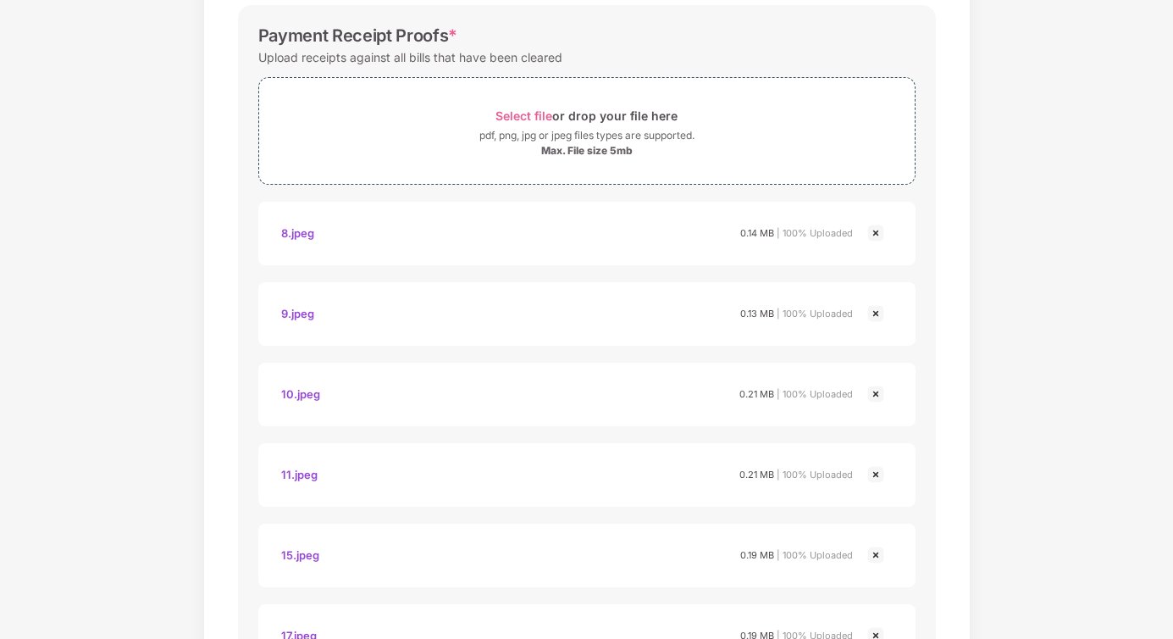
scroll to position [943, 0]
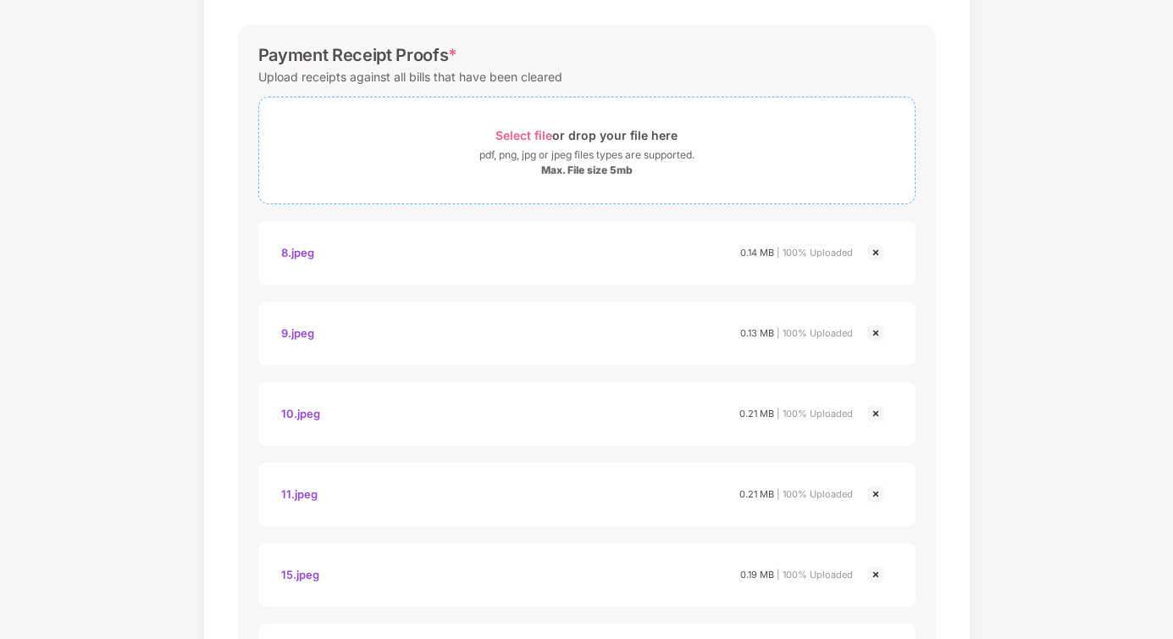
click at [514, 136] on span "Select file" at bounding box center [523, 135] width 57 height 14
click at [556, 128] on div "Select file or drop your file here" at bounding box center [586, 135] width 182 height 23
click at [536, 136] on span "Select file" at bounding box center [523, 135] width 57 height 14
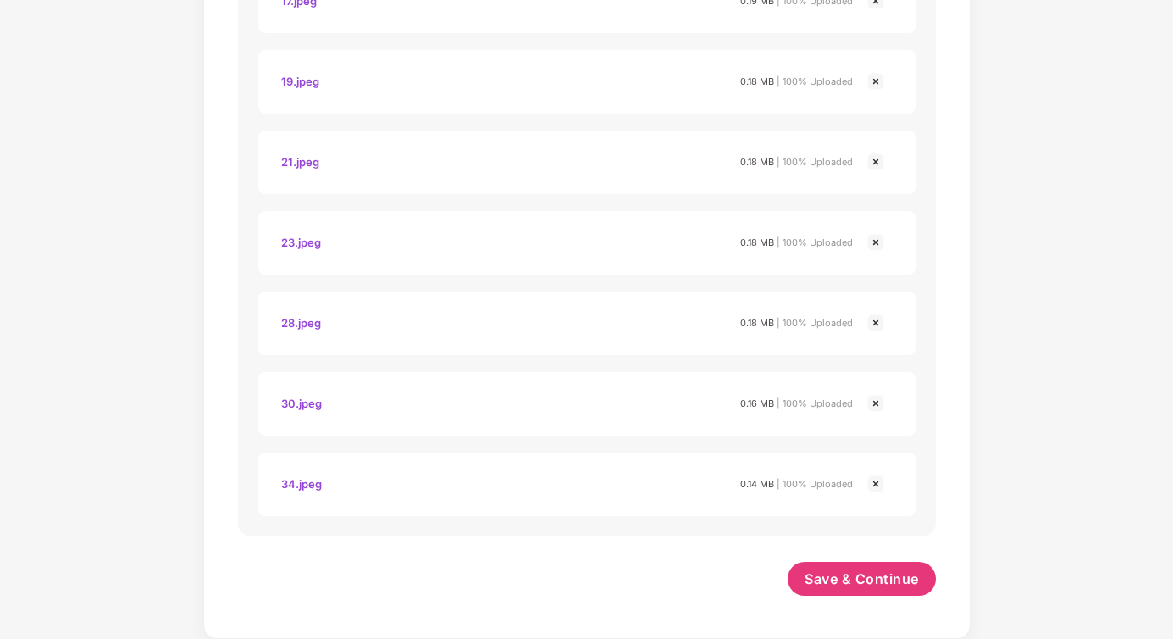
scroll to position [1597, 0]
click at [863, 577] on span "Save & Continue" at bounding box center [862, 578] width 114 height 19
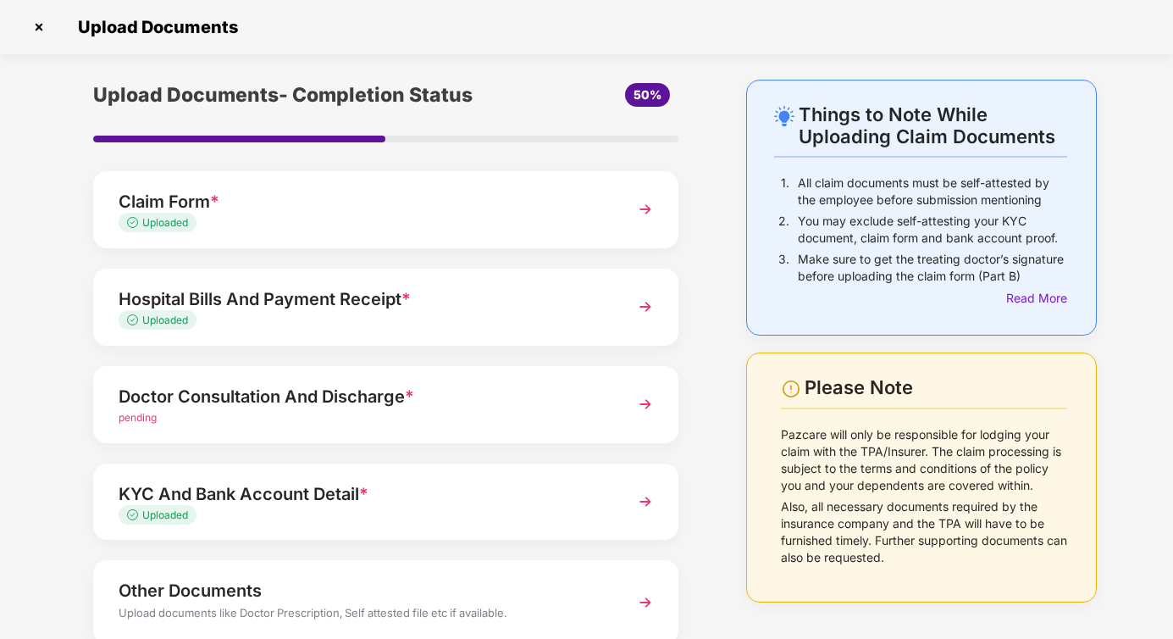
click at [528, 405] on div "Doctor Consultation And Discharge *" at bounding box center [363, 396] width 489 height 27
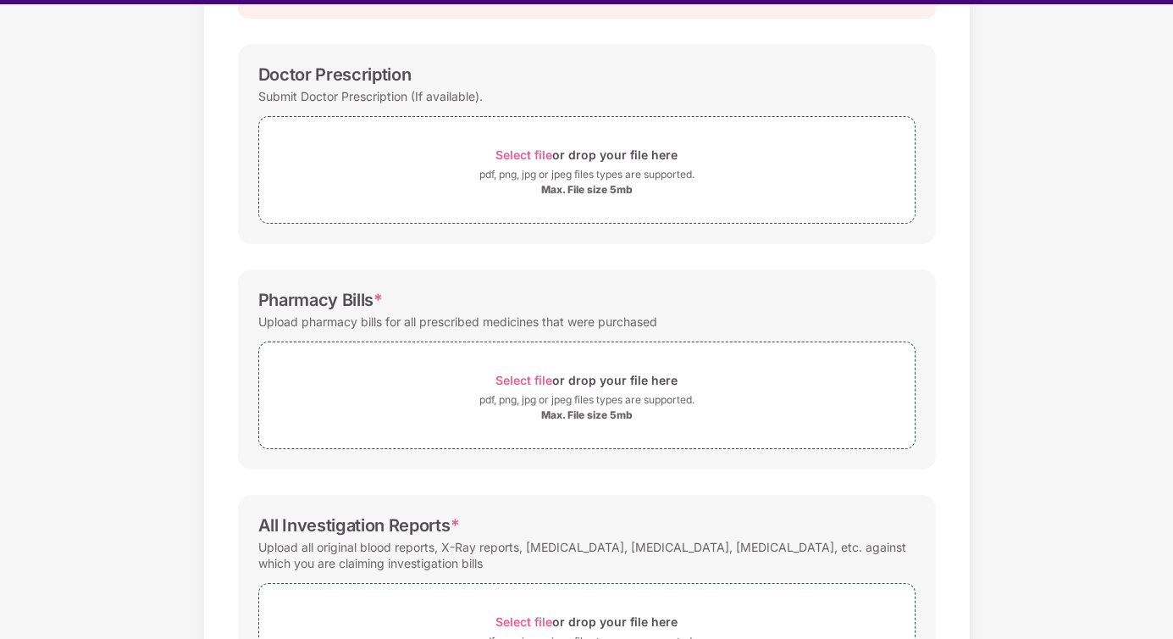
scroll to position [218, 0]
click at [528, 156] on span "Select file" at bounding box center [523, 156] width 57 height 14
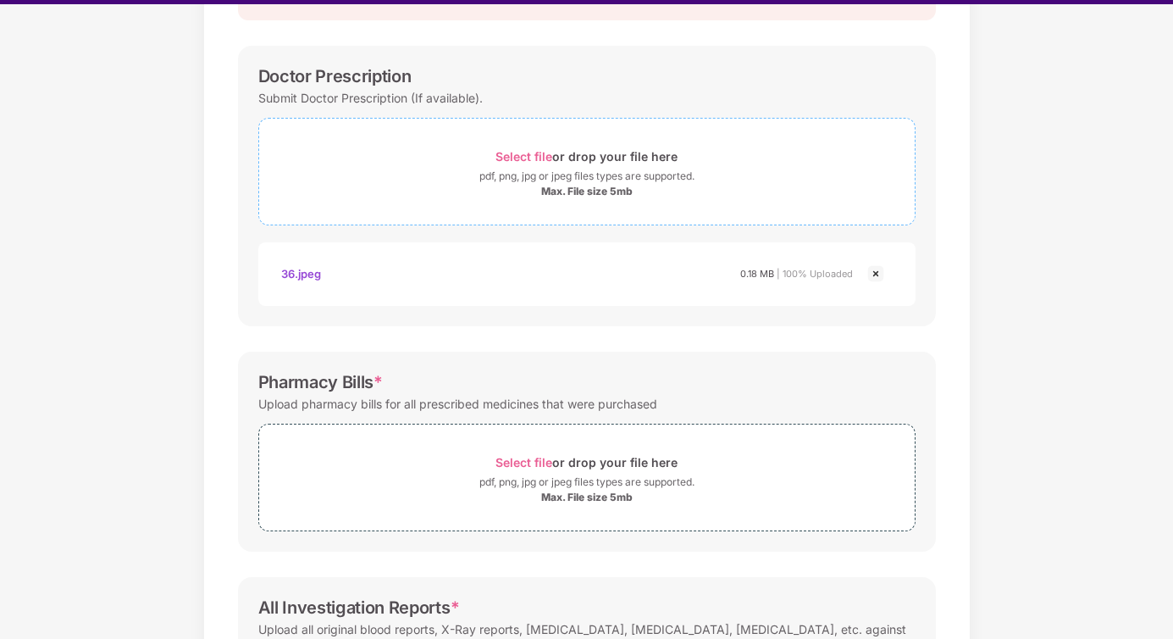
click at [522, 154] on span "Select file" at bounding box center [523, 156] width 57 height 14
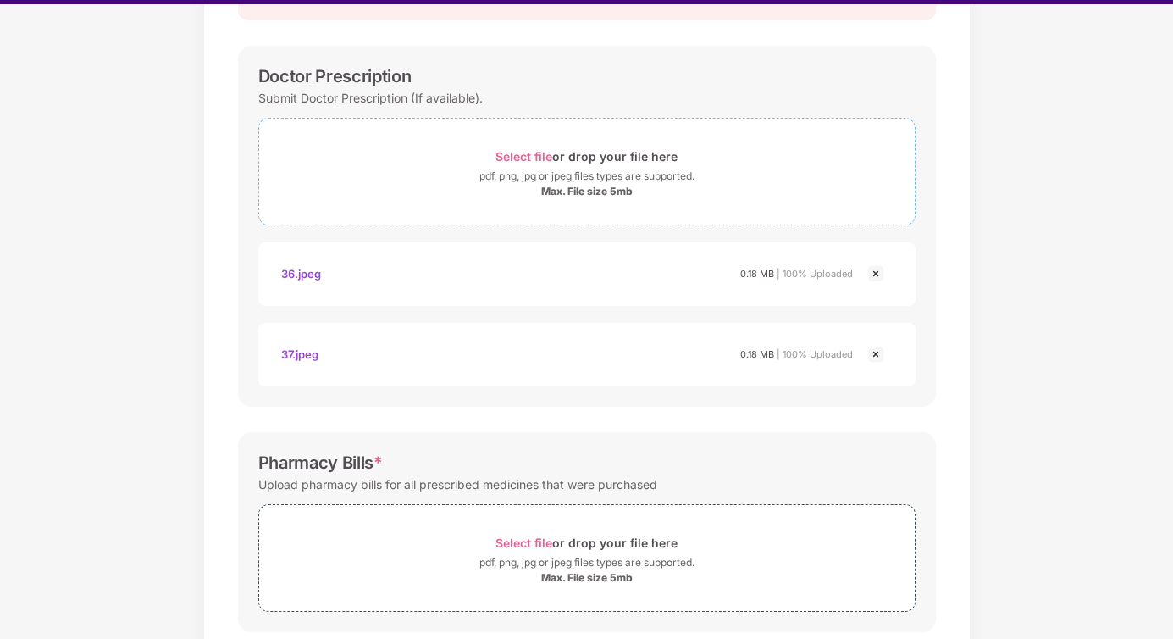
click at [530, 150] on span "Select file" at bounding box center [523, 156] width 57 height 14
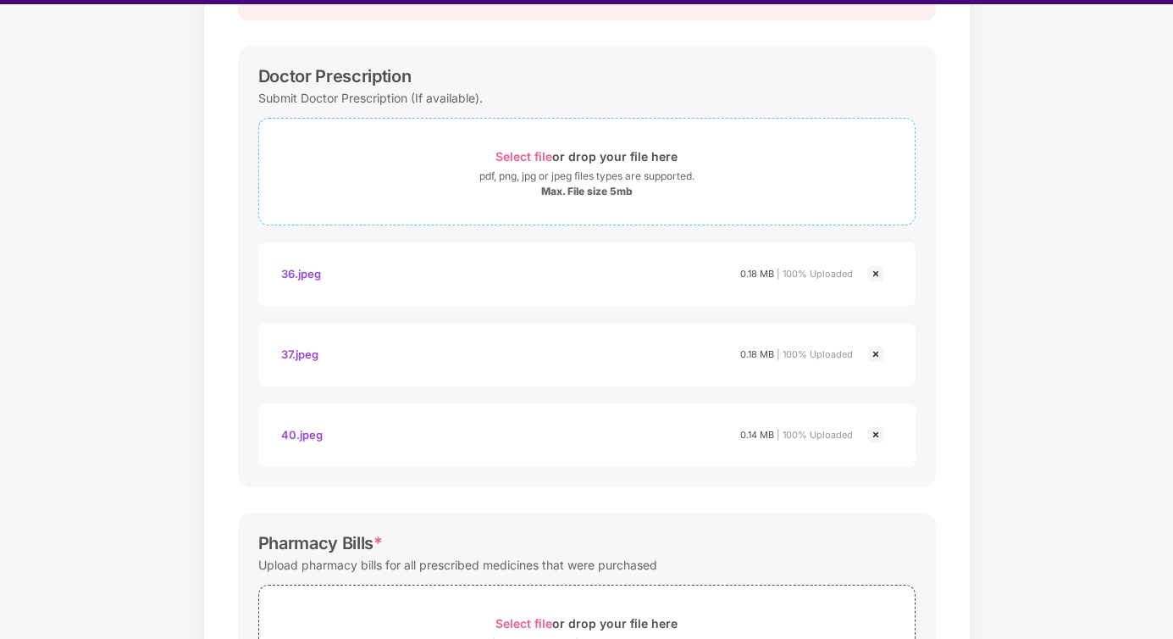
click at [536, 155] on span "Select file" at bounding box center [523, 156] width 57 height 14
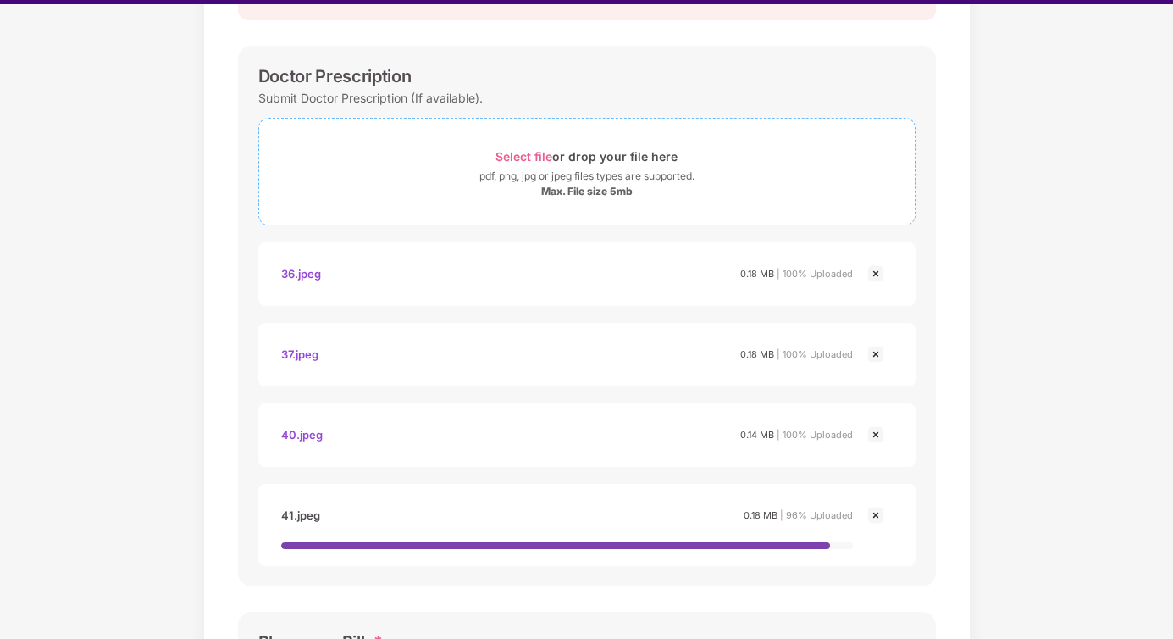
click at [538, 156] on span "Select file" at bounding box center [523, 156] width 57 height 14
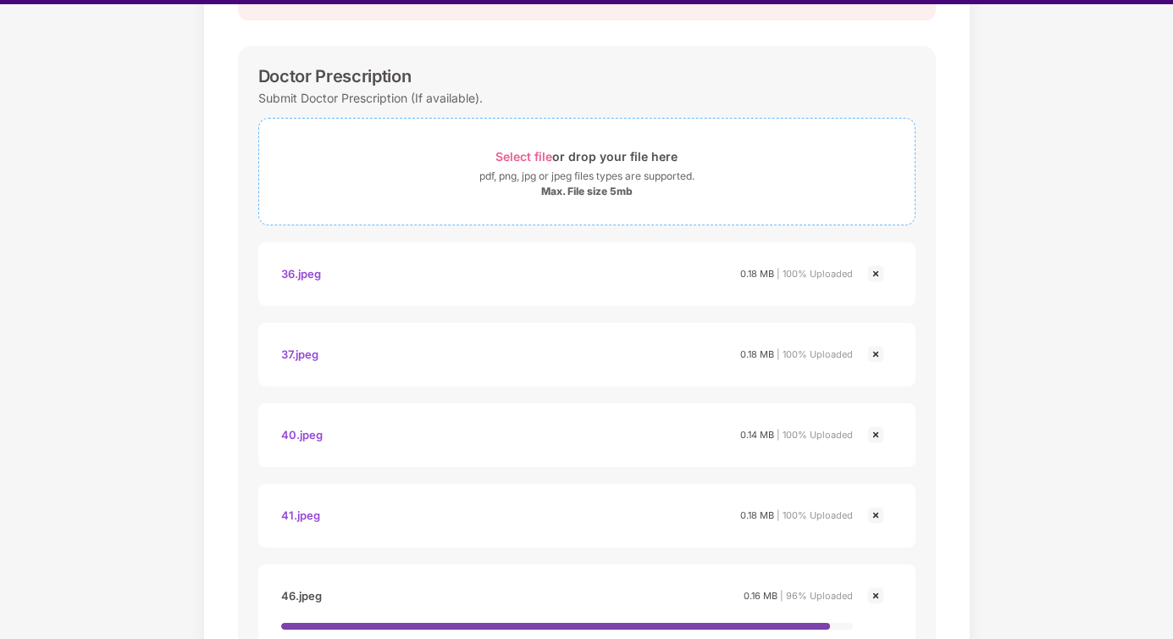
click at [525, 156] on span "Select file" at bounding box center [523, 156] width 57 height 14
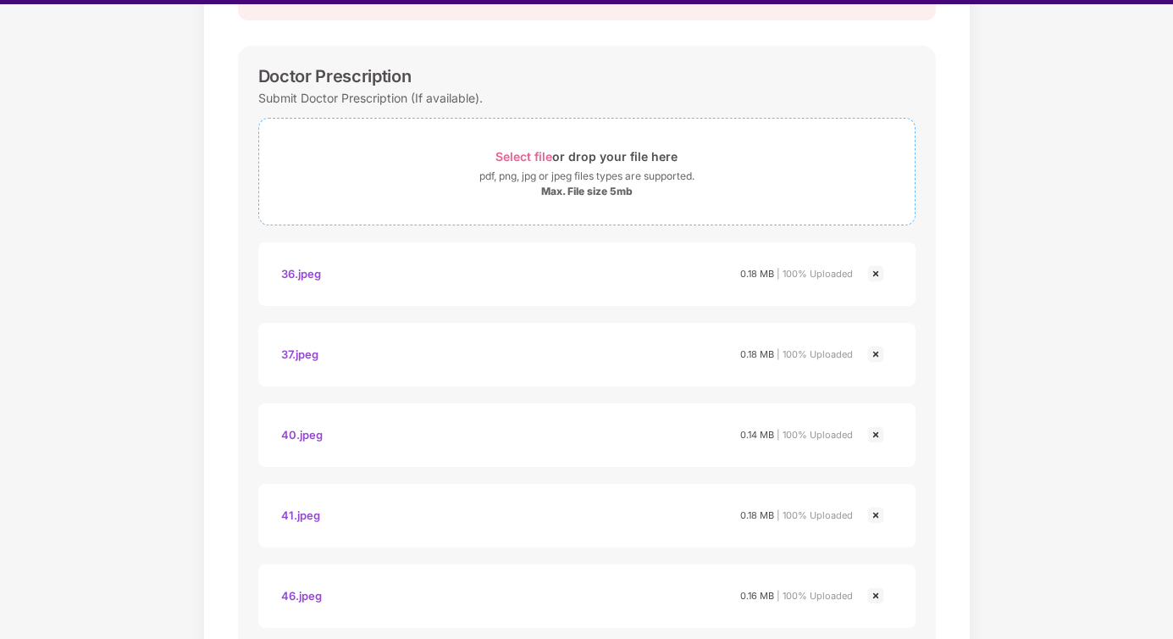
click at [534, 158] on span "Select file" at bounding box center [523, 156] width 57 height 14
click at [533, 158] on span "Select file" at bounding box center [523, 156] width 57 height 14
click at [518, 155] on span "Select file" at bounding box center [523, 156] width 57 height 14
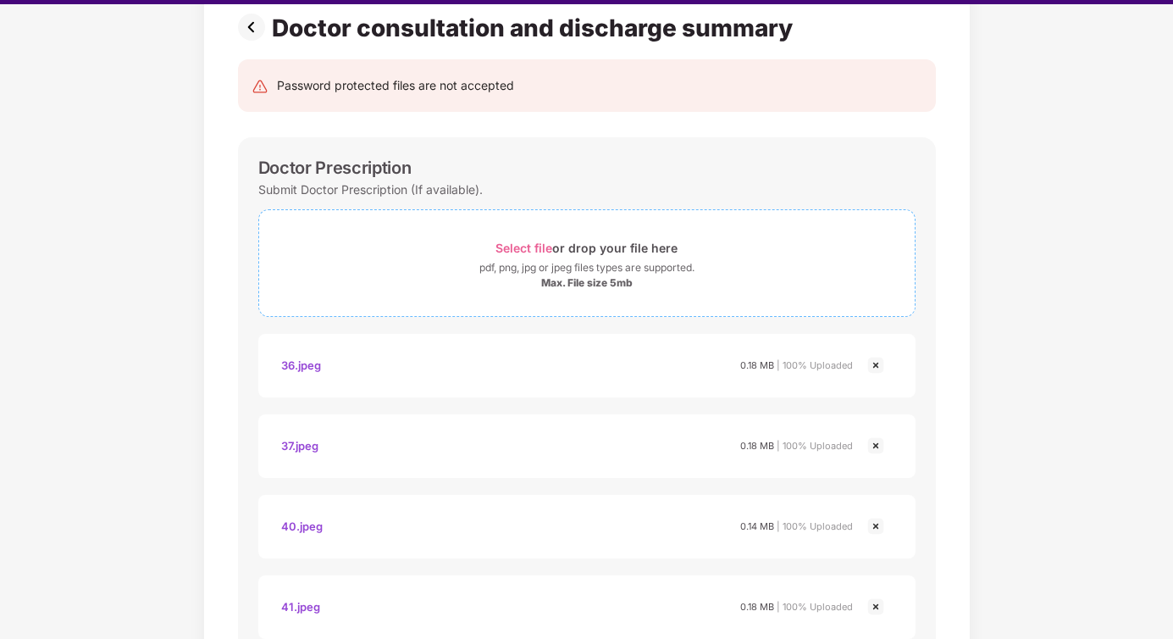
scroll to position [130, 0]
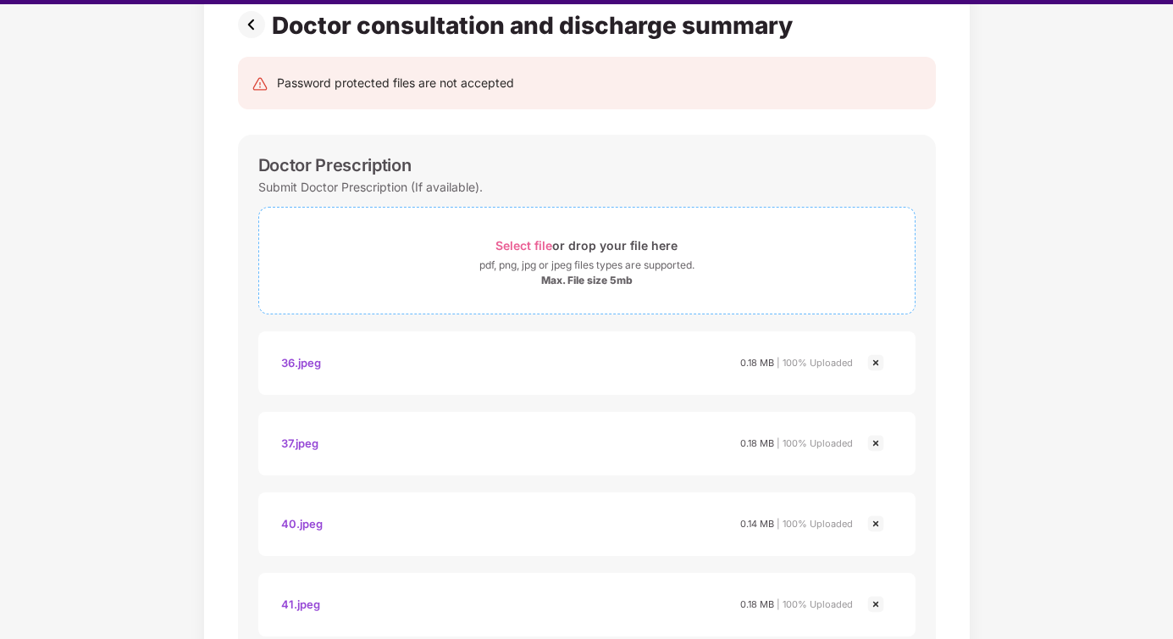
click at [533, 240] on span "Select file" at bounding box center [523, 245] width 57 height 14
click at [529, 246] on span "Select file" at bounding box center [523, 245] width 57 height 14
click at [539, 240] on span "Select file" at bounding box center [523, 245] width 57 height 14
click at [544, 249] on span "Select file" at bounding box center [523, 245] width 57 height 14
click at [526, 244] on span "Select file" at bounding box center [523, 245] width 57 height 14
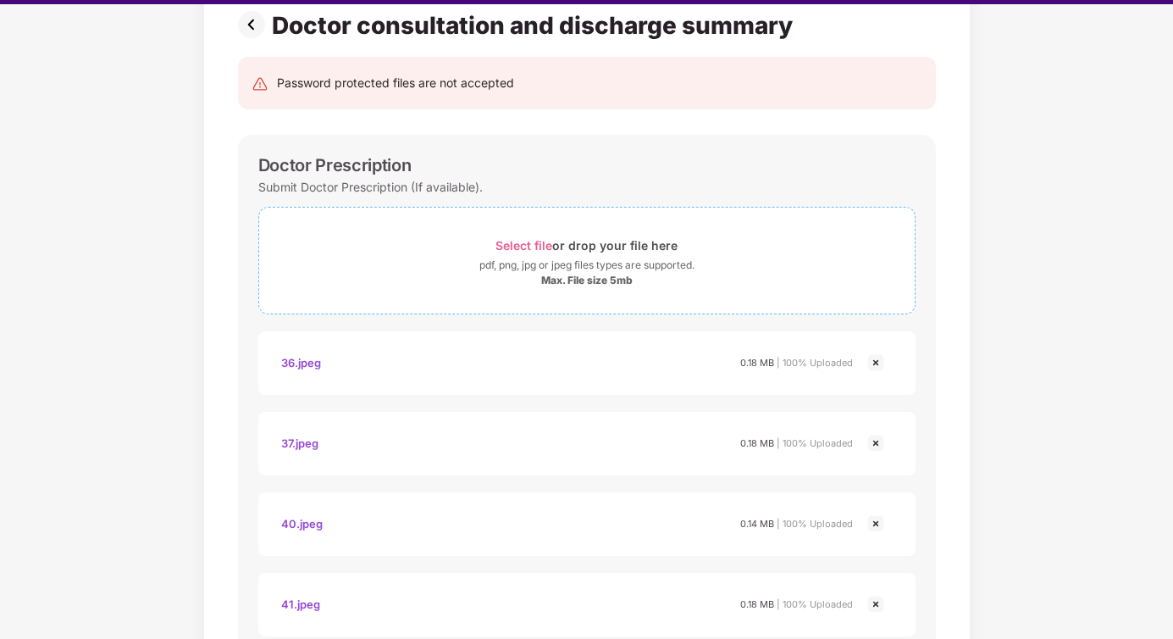
click at [518, 241] on span "Select file" at bounding box center [523, 245] width 57 height 14
click at [532, 244] on span "Select file" at bounding box center [523, 245] width 57 height 14
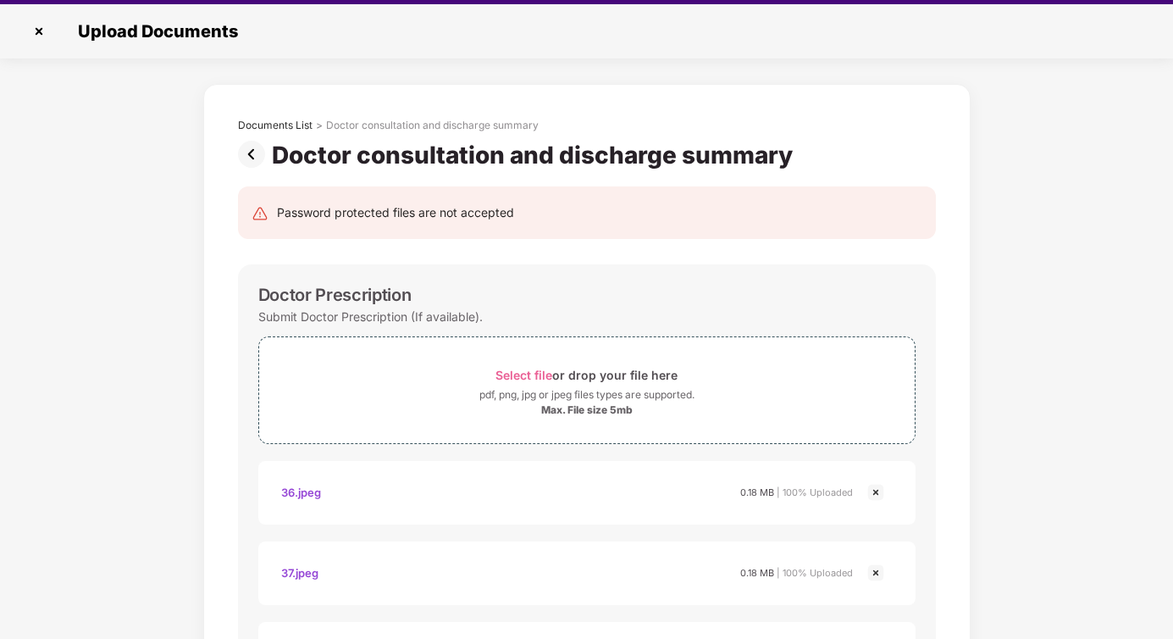
scroll to position [183, 0]
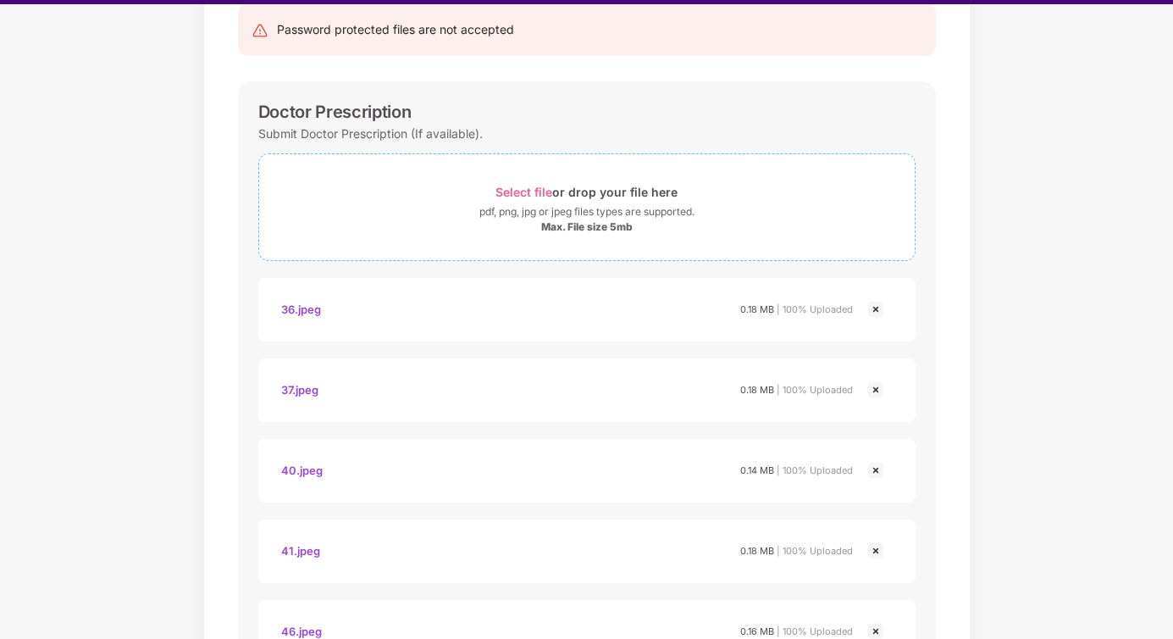
click at [534, 195] on span "Select file" at bounding box center [523, 192] width 57 height 14
click at [545, 187] on span "Select file" at bounding box center [523, 192] width 57 height 14
click at [511, 184] on div "Select file or drop your file here" at bounding box center [586, 191] width 182 height 23
click at [519, 191] on span "Select file" at bounding box center [523, 192] width 57 height 14
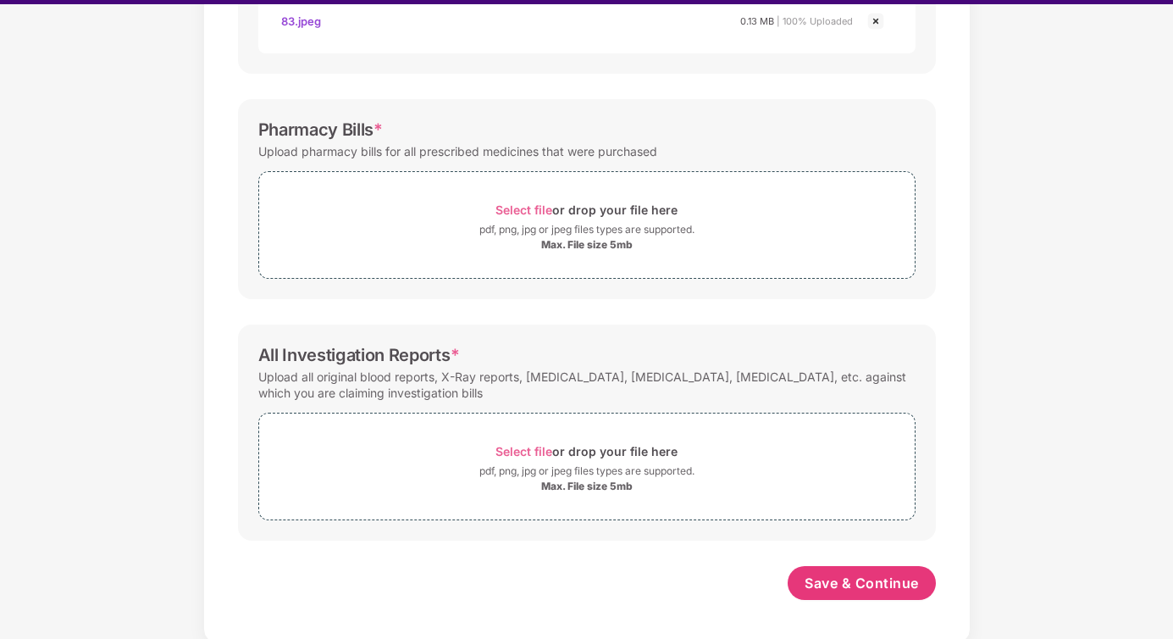
scroll to position [1999, 0]
click at [523, 207] on span "Select file" at bounding box center [523, 209] width 57 height 14
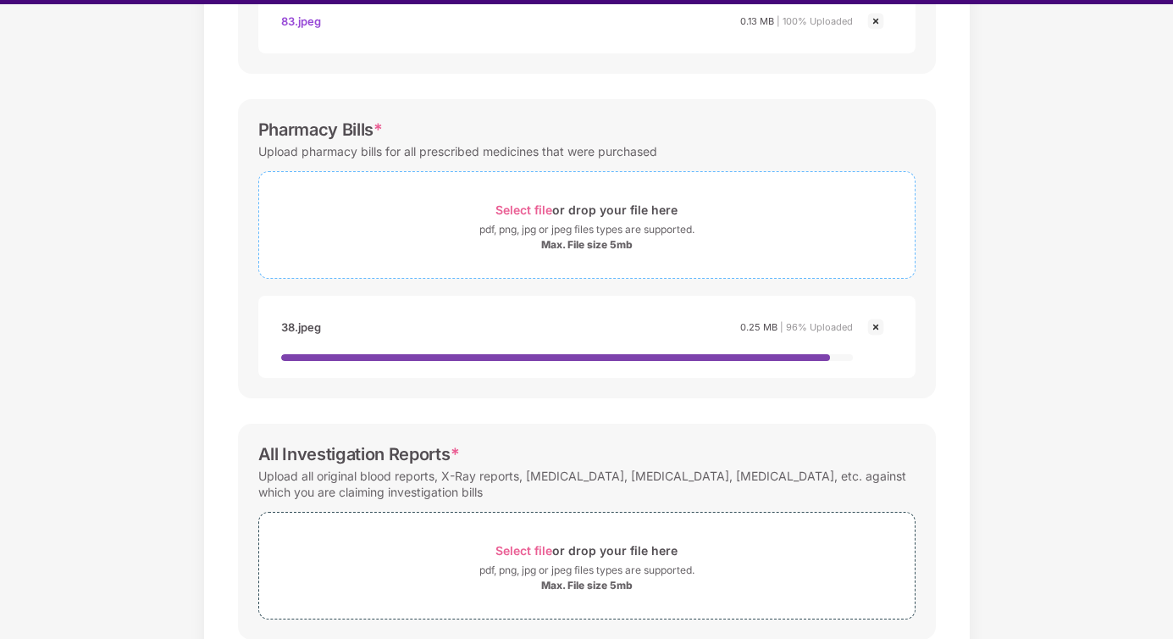
click at [515, 212] on span "Select file" at bounding box center [523, 209] width 57 height 14
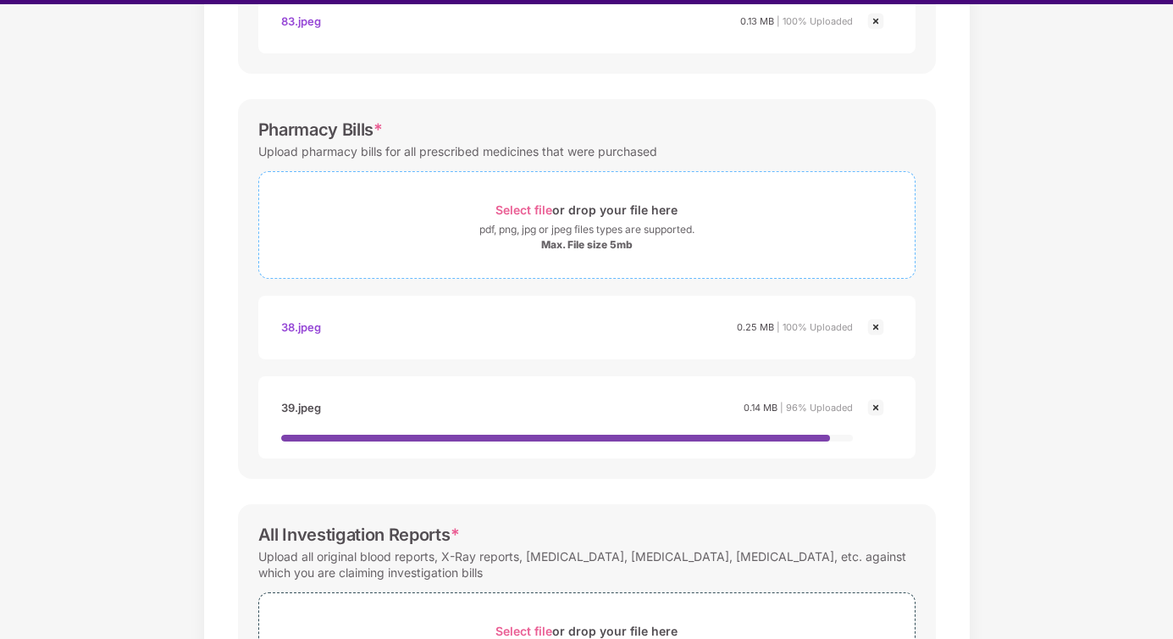
click at [523, 213] on span "Select file" at bounding box center [523, 209] width 57 height 14
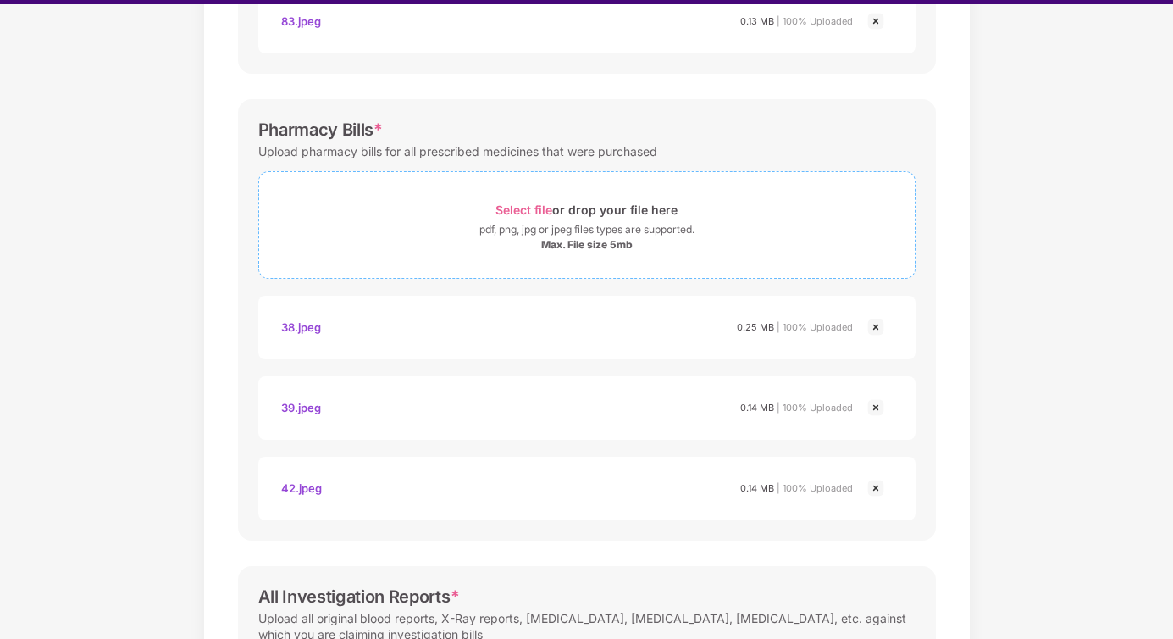
click at [520, 213] on span "Select file" at bounding box center [523, 209] width 57 height 14
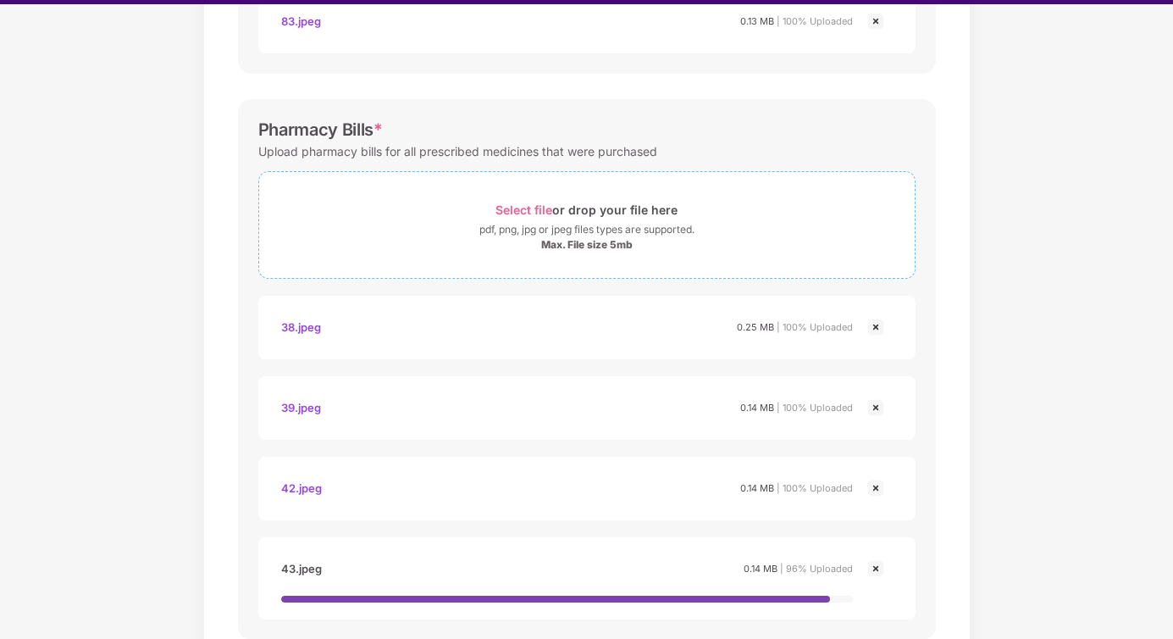
click at [522, 211] on span "Select file" at bounding box center [523, 209] width 57 height 14
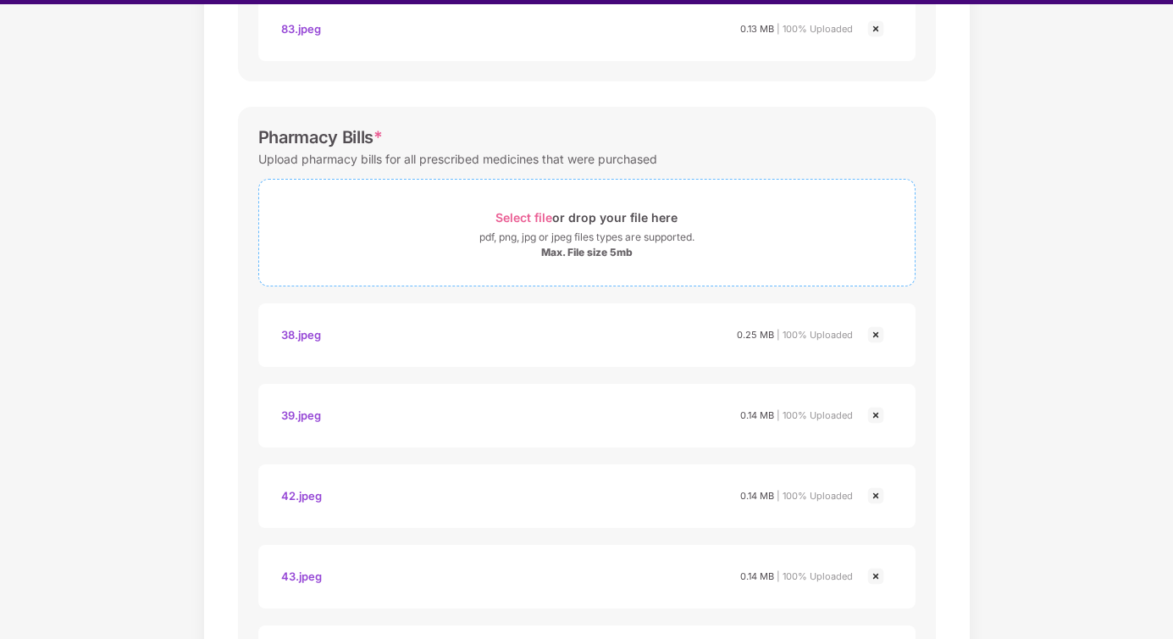
scroll to position [1966, 0]
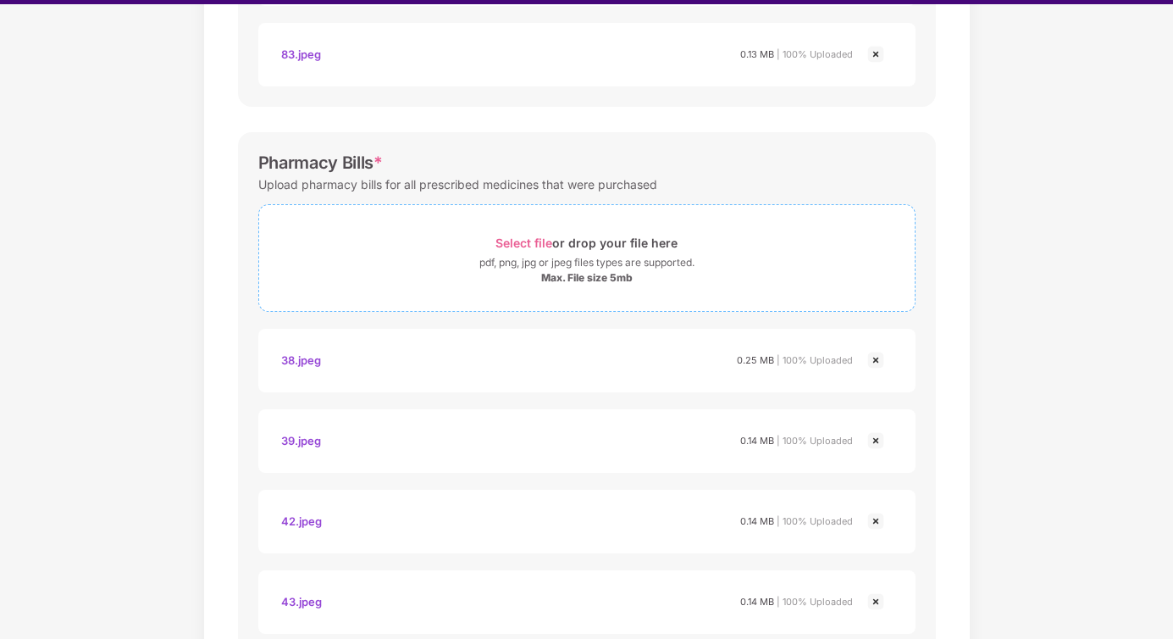
click at [527, 238] on span "Select file" at bounding box center [523, 242] width 57 height 14
click at [516, 238] on span "Select file" at bounding box center [523, 242] width 57 height 14
click at [535, 246] on span "Select file" at bounding box center [523, 242] width 57 height 14
click at [537, 244] on span "Select file" at bounding box center [523, 242] width 57 height 14
click at [526, 250] on div "Select file or drop your file here" at bounding box center [586, 242] width 182 height 23
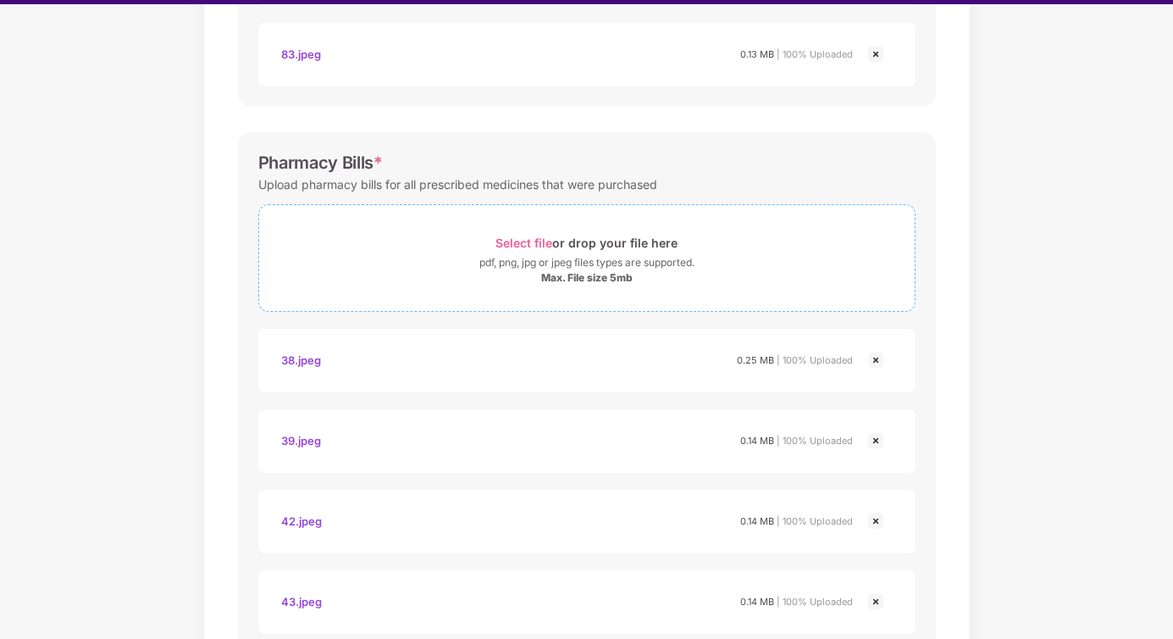
click at [519, 244] on span "Select file" at bounding box center [523, 242] width 57 height 14
click at [537, 244] on span "Select file" at bounding box center [523, 242] width 57 height 14
click at [517, 242] on span "Select file" at bounding box center [523, 242] width 57 height 14
click at [530, 239] on span "Select file" at bounding box center [523, 242] width 57 height 14
click at [518, 235] on span "Select file" at bounding box center [523, 242] width 57 height 14
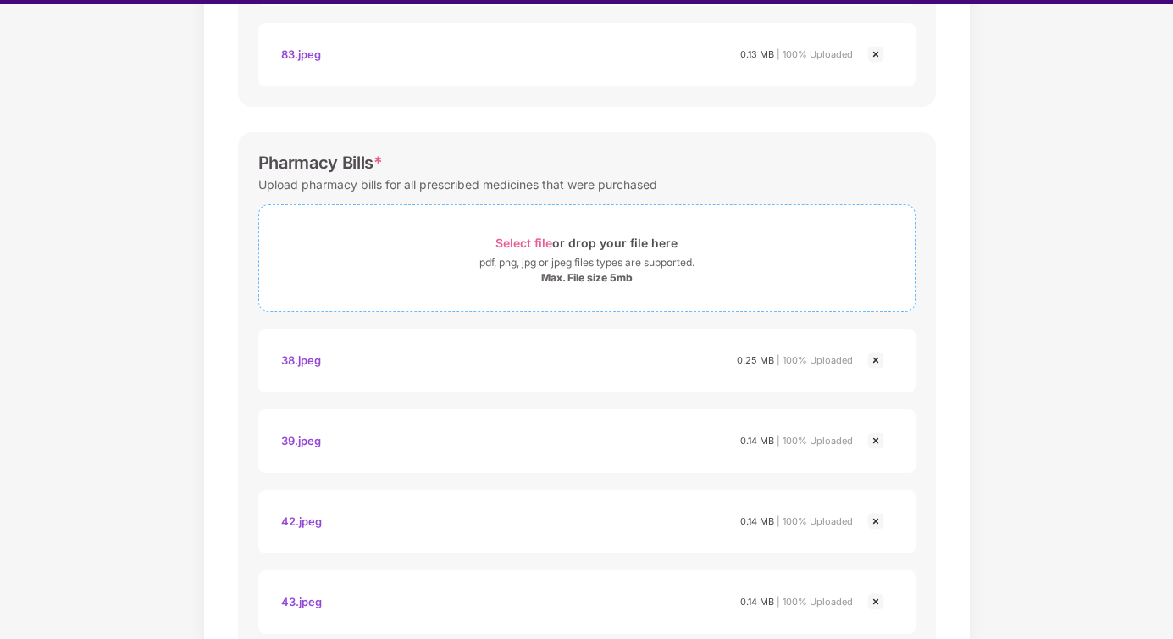
click at [479, 262] on div "pdf, png, jpg or jpeg files types are supported." at bounding box center [586, 262] width 215 height 17
click at [539, 240] on span "Select file" at bounding box center [523, 242] width 57 height 14
click at [520, 248] on span "Select file" at bounding box center [523, 242] width 57 height 14
click at [534, 241] on span "Select file" at bounding box center [523, 242] width 57 height 14
click at [506, 242] on span "Select file" at bounding box center [523, 242] width 57 height 14
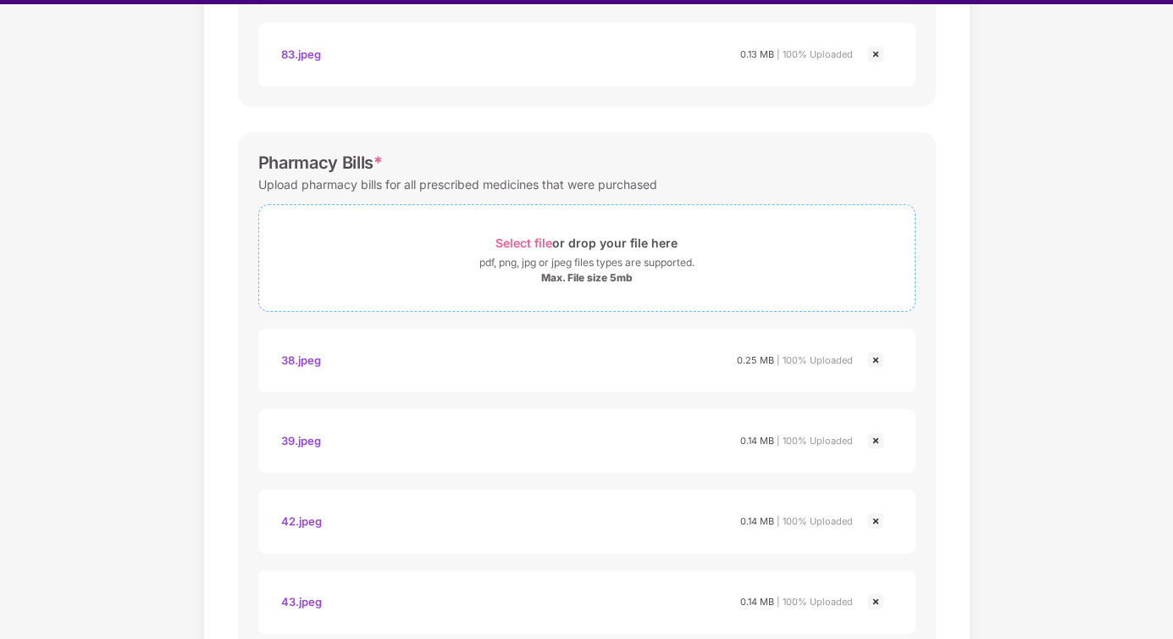
click at [519, 257] on div "pdf, png, jpg or jpeg files types are supported." at bounding box center [586, 262] width 215 height 17
click at [532, 264] on div "pdf, png, jpg or jpeg files types are supported." at bounding box center [586, 262] width 215 height 17
click at [535, 237] on span "Select file" at bounding box center [523, 242] width 57 height 14
click at [522, 240] on span "Select file" at bounding box center [523, 242] width 57 height 14
click at [533, 248] on span "Select file" at bounding box center [523, 242] width 57 height 14
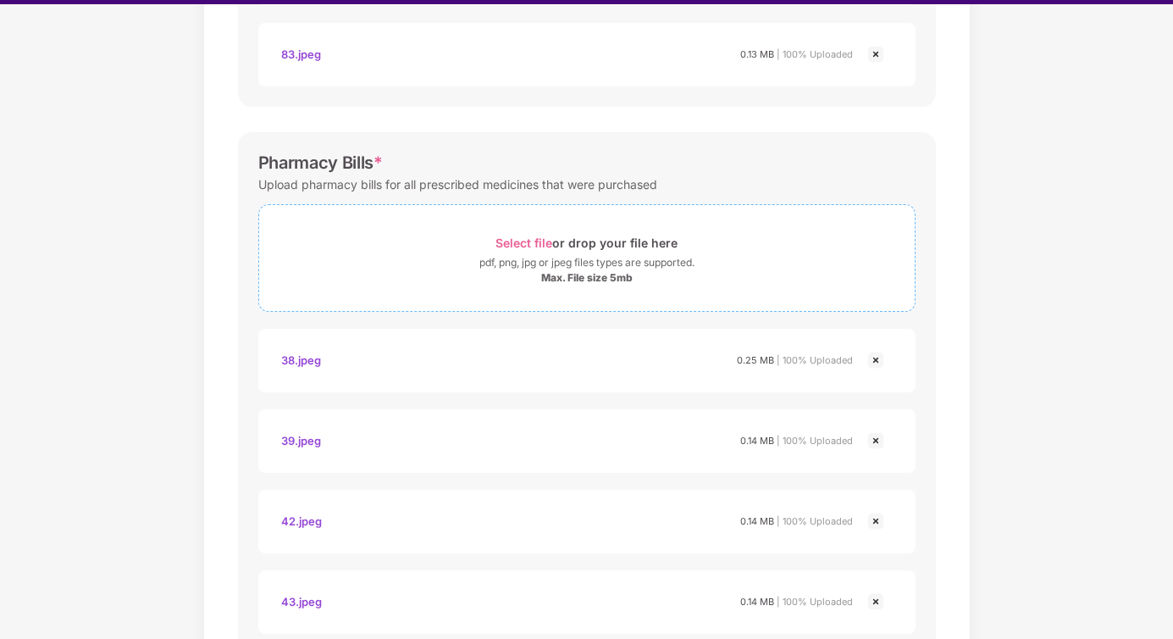
click at [523, 246] on span "Select file" at bounding box center [523, 242] width 57 height 14
click at [506, 246] on span "Select file" at bounding box center [523, 242] width 57 height 14
click at [527, 242] on span "Select file" at bounding box center [523, 242] width 57 height 14
click at [550, 241] on span "Select file" at bounding box center [523, 242] width 57 height 14
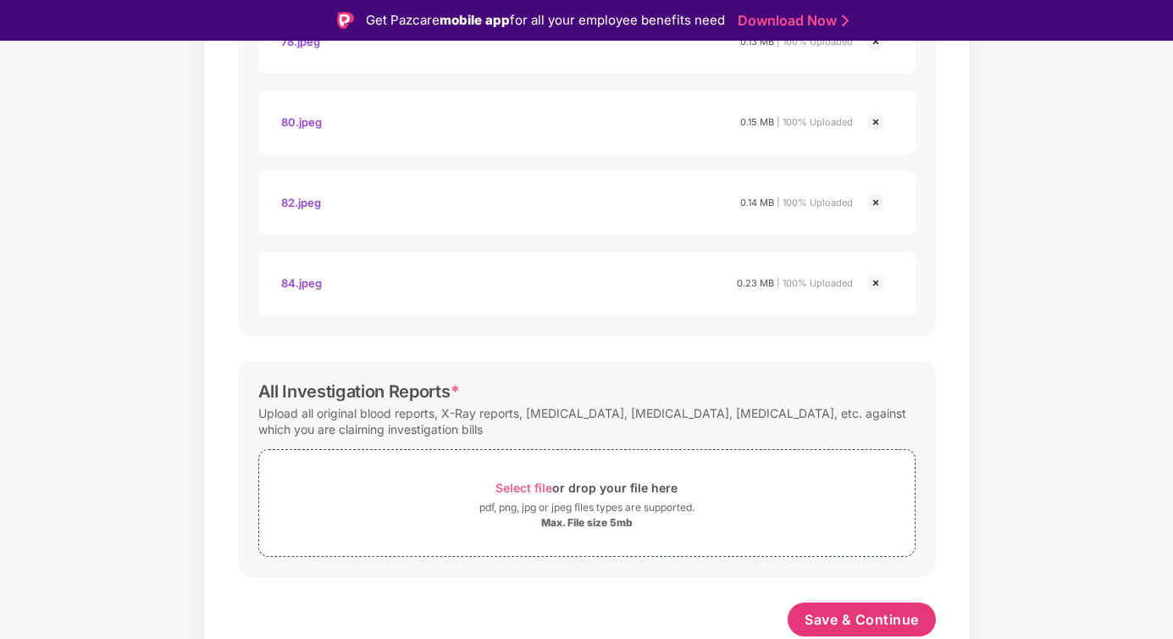
scroll to position [19, 0]
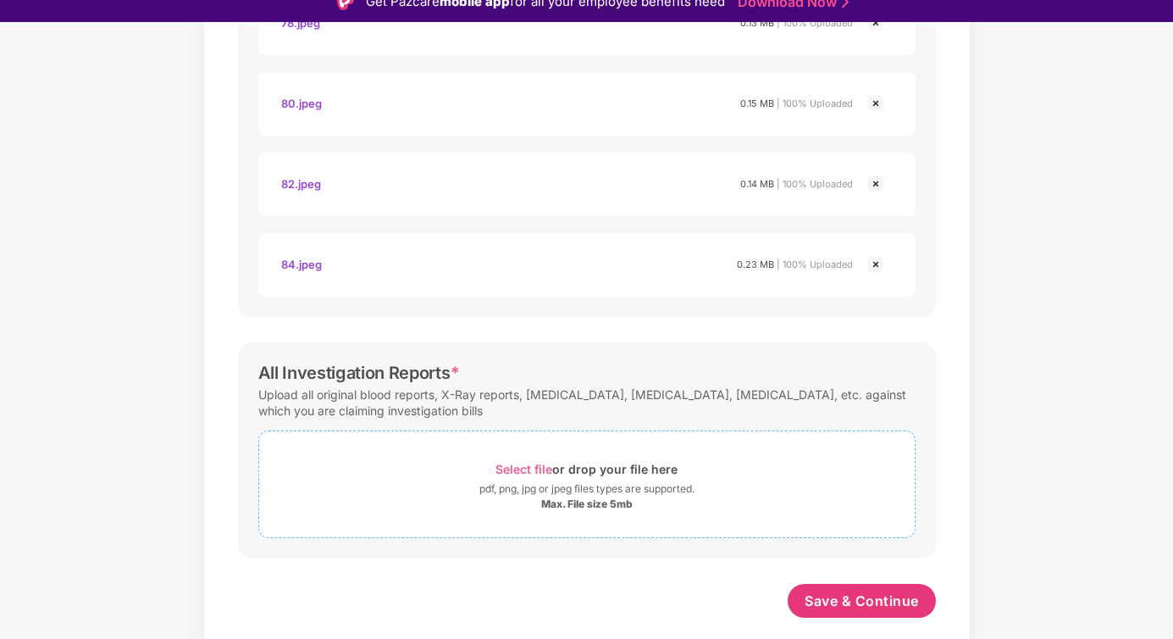
click at [523, 458] on div "Select file or drop your file here" at bounding box center [586, 468] width 182 height 23
click at [566, 482] on div "pdf, png, jpg or jpeg files types are supported." at bounding box center [586, 488] width 215 height 17
click at [561, 494] on div "pdf, png, jpg or jpeg files types are supported." at bounding box center [586, 488] width 215 height 17
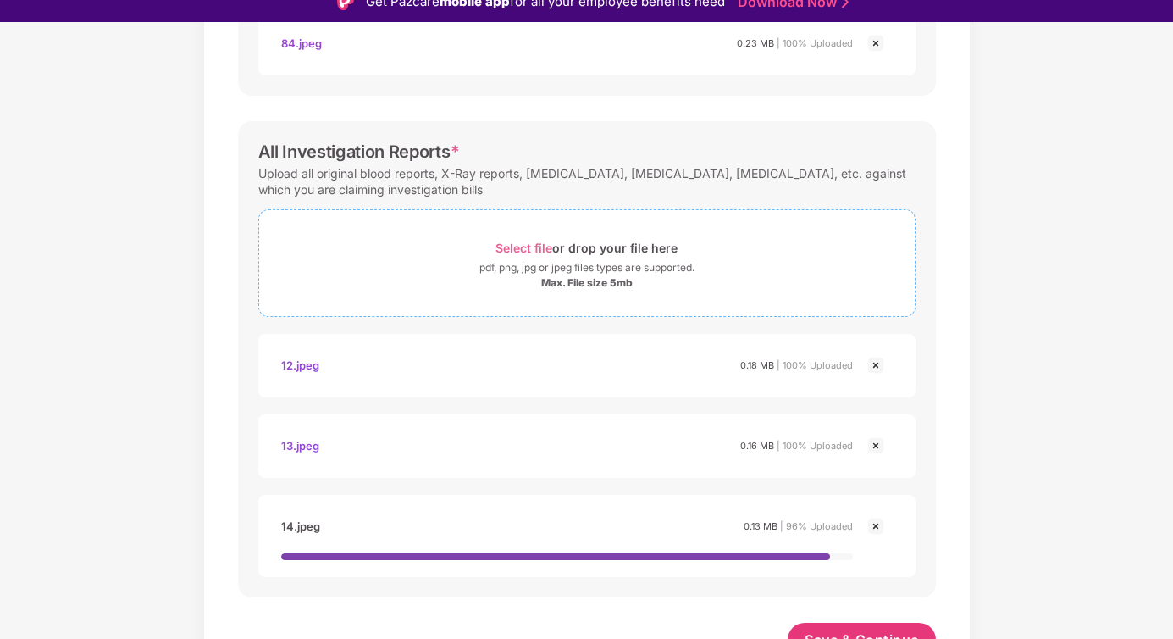
scroll to position [4546, 0]
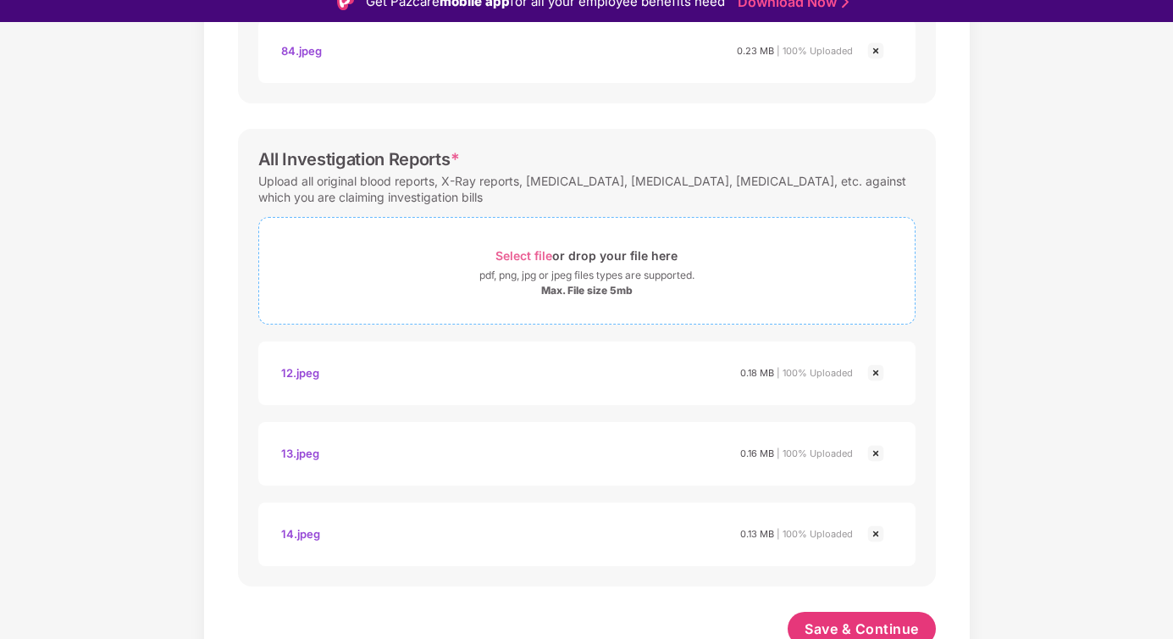
click at [489, 266] on div "Select file or drop your file here" at bounding box center [586, 255] width 655 height 23
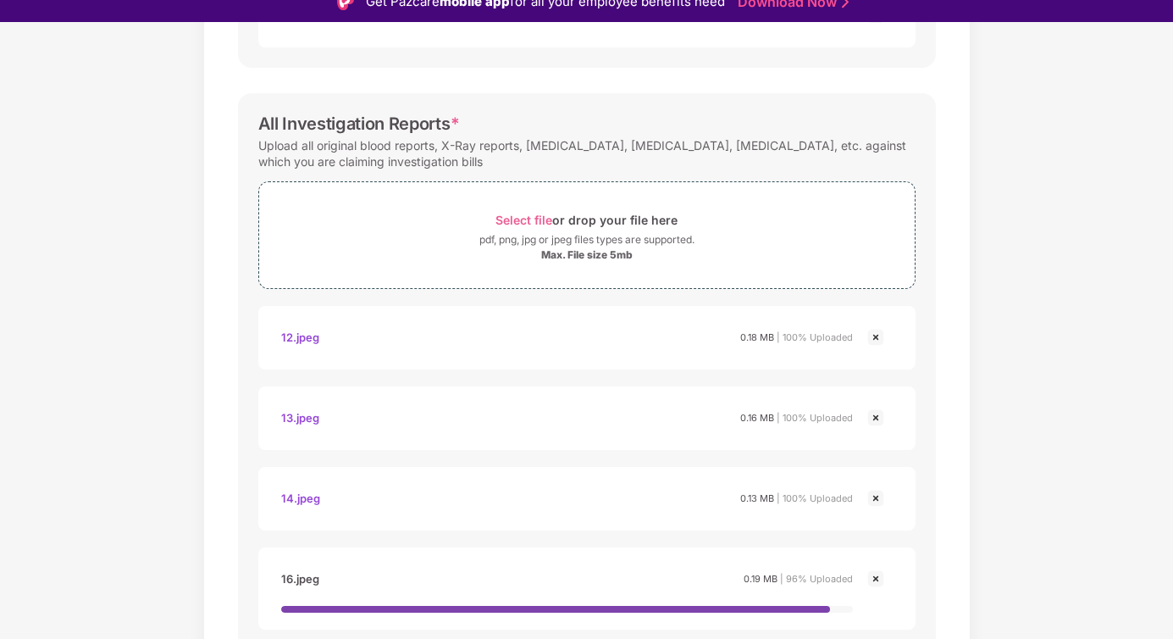
scroll to position [4582, 0]
click at [485, 248] on div "Max. File size 5mb" at bounding box center [586, 254] width 655 height 14
click at [502, 255] on div "Max. File size 5mb" at bounding box center [586, 254] width 655 height 14
click at [514, 232] on div "pdf, png, jpg or jpeg files types are supported." at bounding box center [586, 238] width 215 height 17
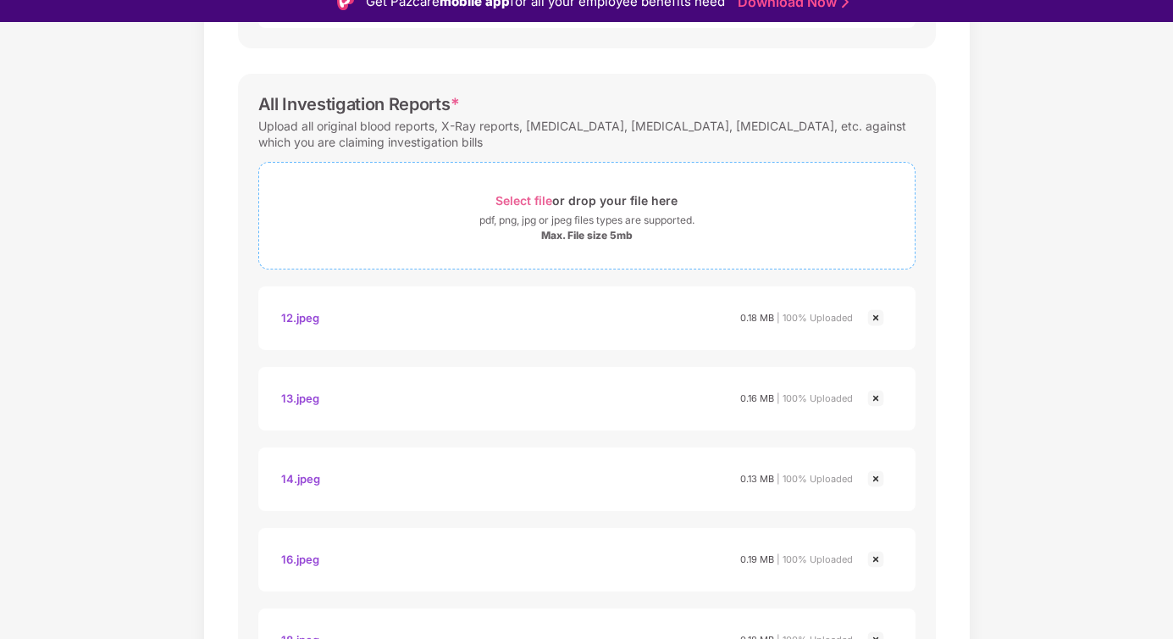
scroll to position [4588, 0]
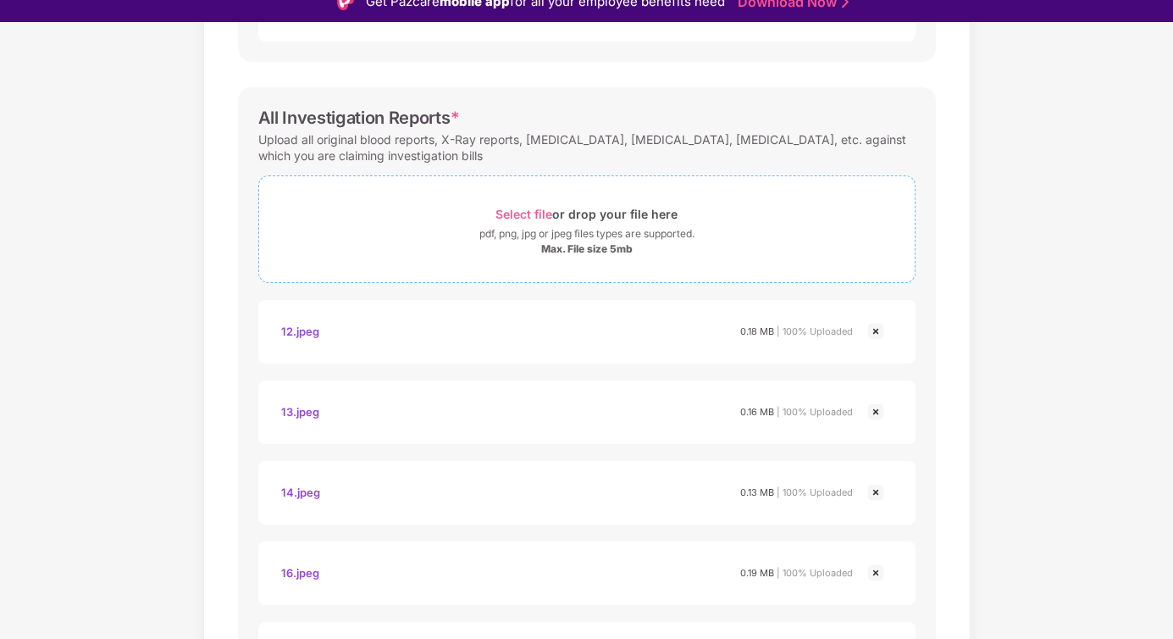
click at [520, 229] on div "pdf, png, jpg or jpeg files types are supported." at bounding box center [586, 233] width 215 height 17
click at [547, 225] on div "pdf, png, jpg or jpeg files types are supported." at bounding box center [586, 233] width 215 height 17
click at [474, 250] on div "Max. File size 5mb" at bounding box center [586, 249] width 655 height 14
click at [517, 209] on span "Select file" at bounding box center [523, 214] width 57 height 14
click at [525, 222] on div "Select file or drop your file here" at bounding box center [586, 213] width 182 height 23
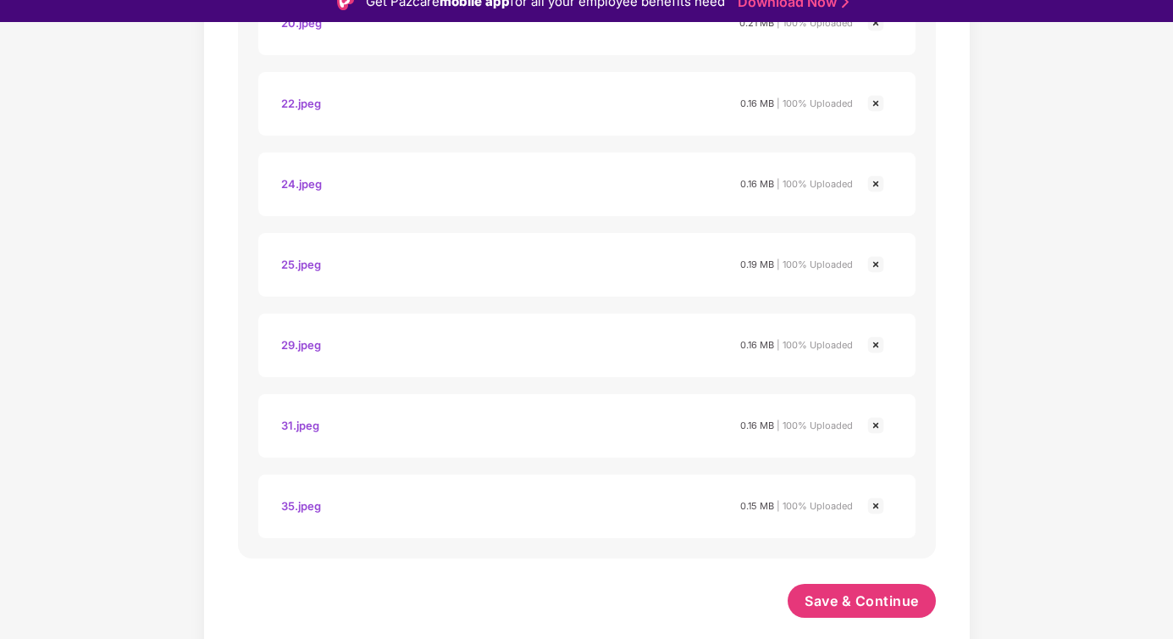
scroll to position [41, 0]
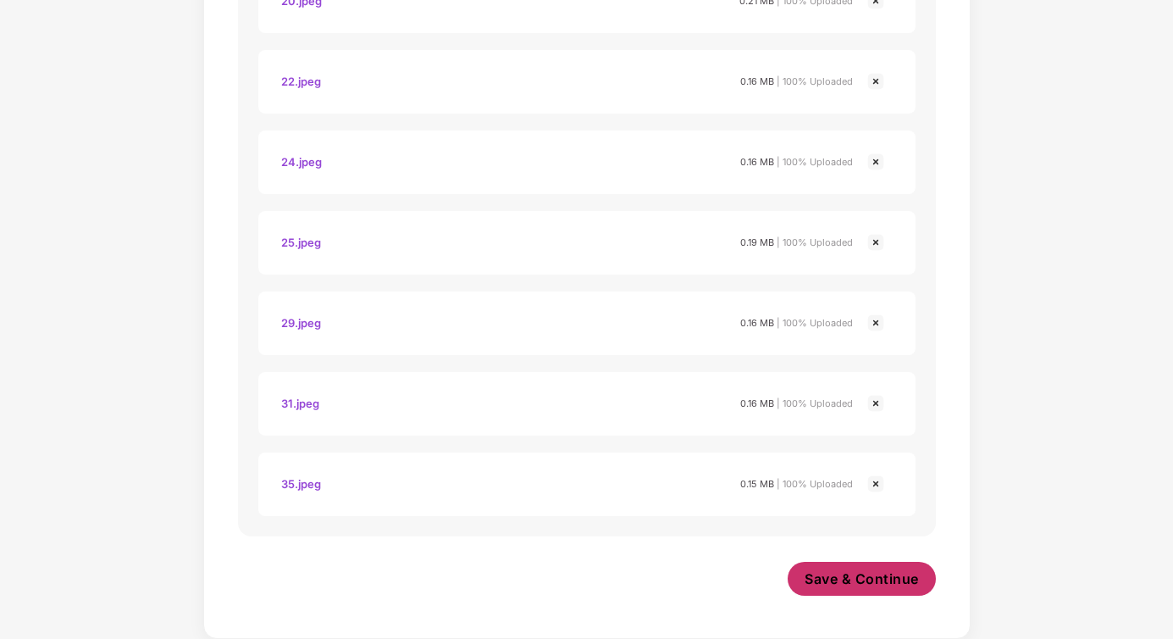
click at [869, 582] on span "Save & Continue" at bounding box center [862, 578] width 114 height 19
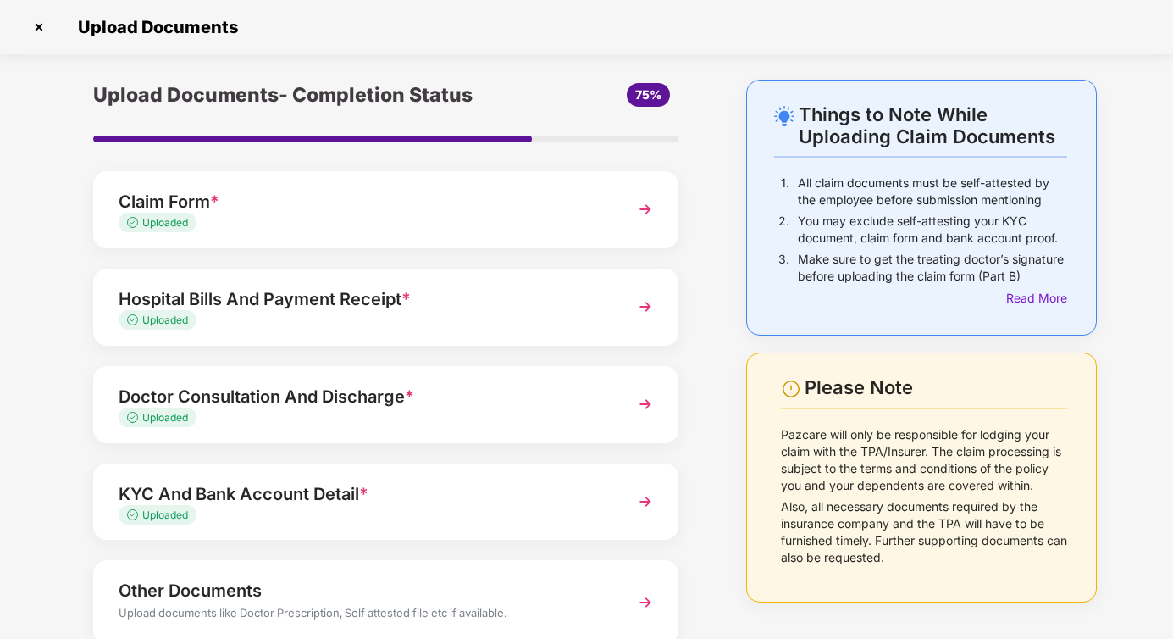
scroll to position [110, 0]
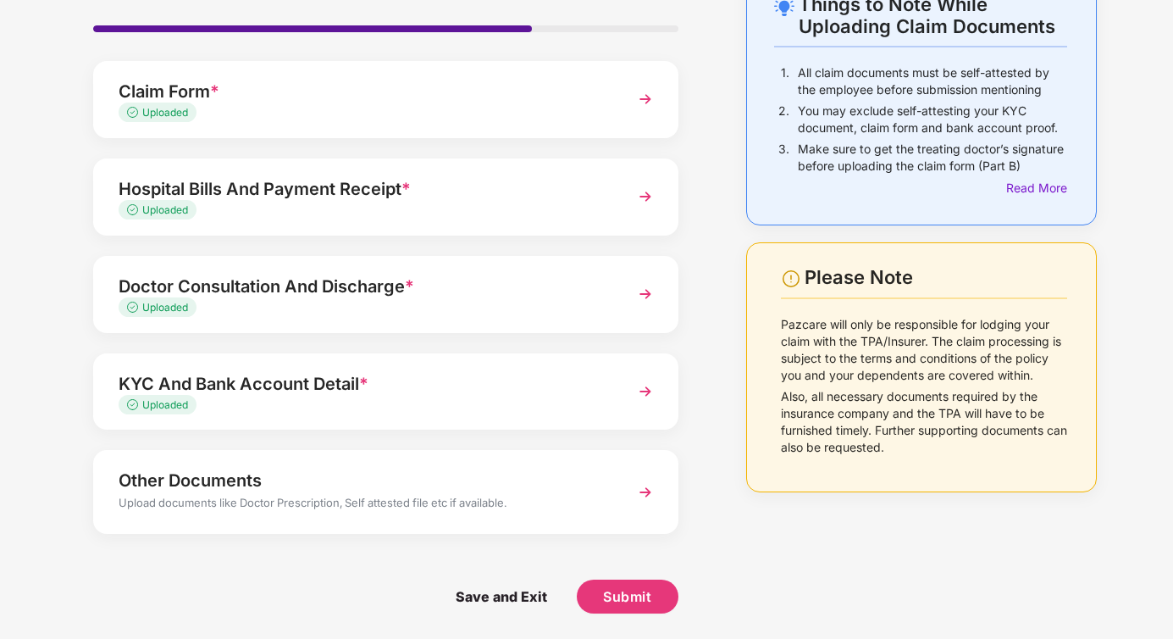
click at [328, 516] on div "Upload documents like Doctor Prescription, Self attested file etc if available." at bounding box center [363, 505] width 489 height 22
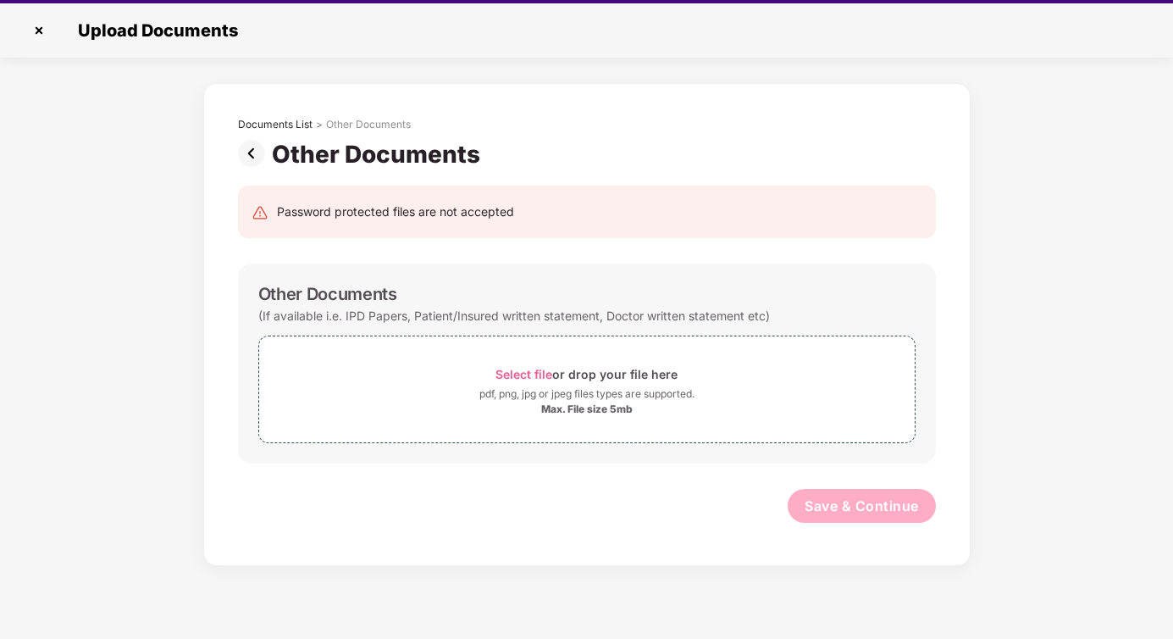
scroll to position [40, 0]
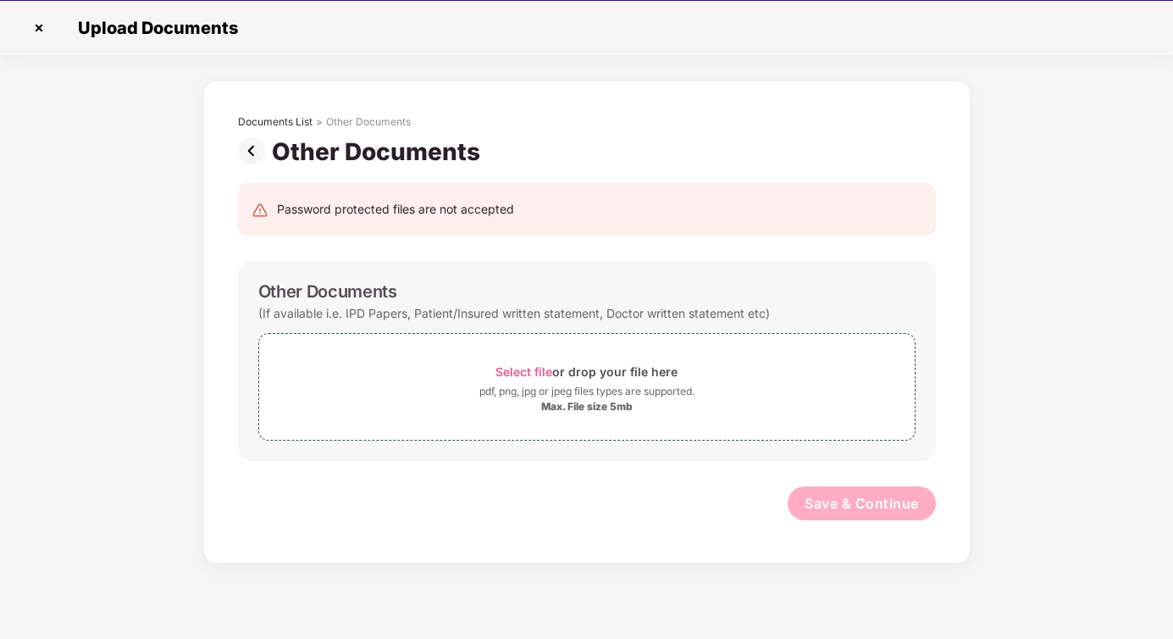
click at [249, 150] on img at bounding box center [255, 150] width 34 height 27
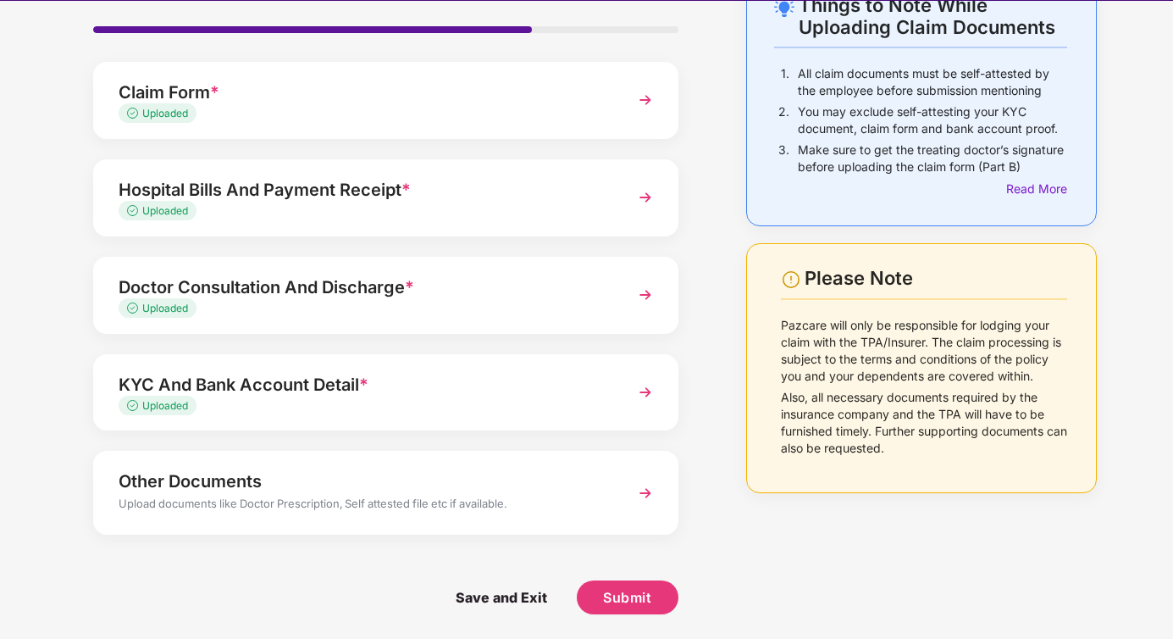
scroll to position [41, 0]
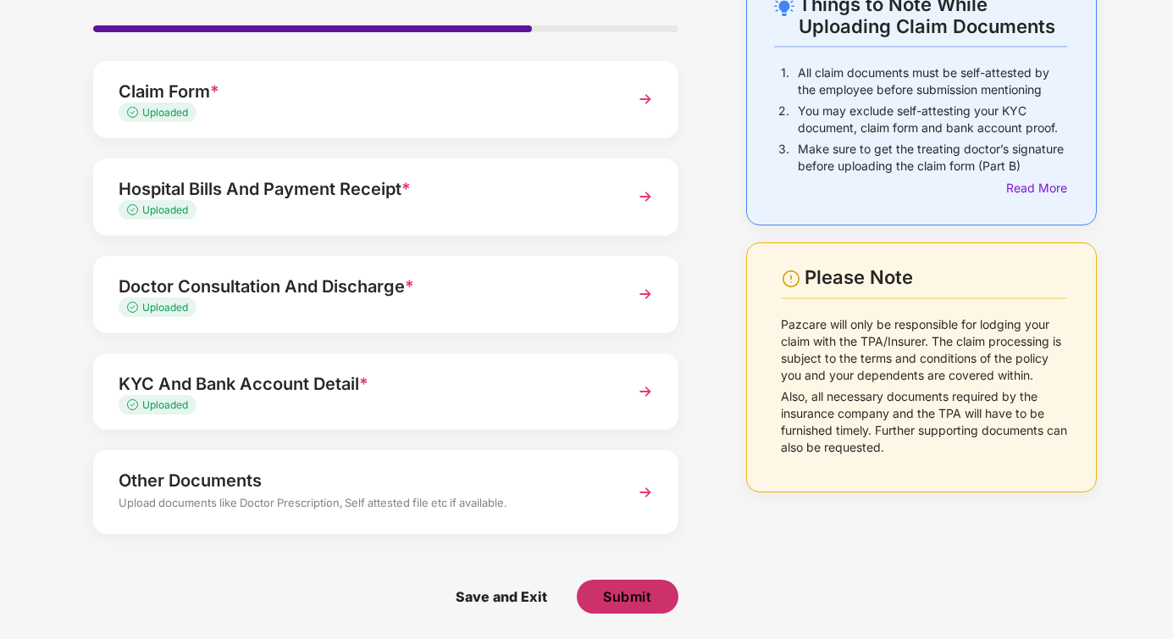
click at [606, 596] on span "Submit" at bounding box center [627, 596] width 48 height 19
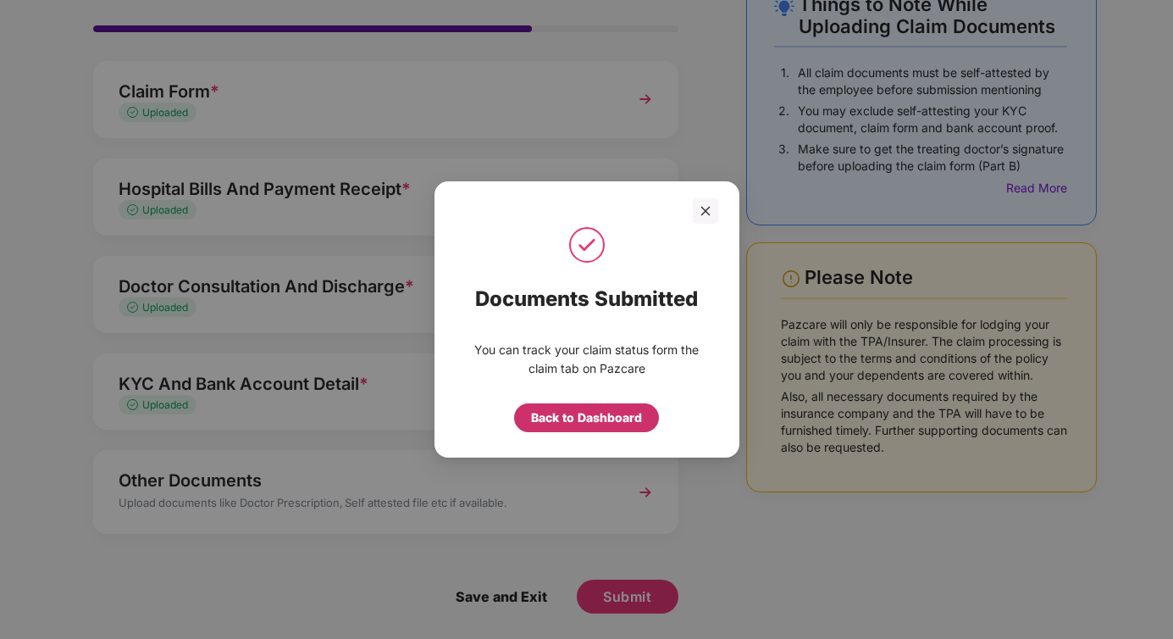
click at [578, 424] on div "Back to Dashboard" at bounding box center [586, 417] width 111 height 19
